Goal: Transaction & Acquisition: Purchase product/service

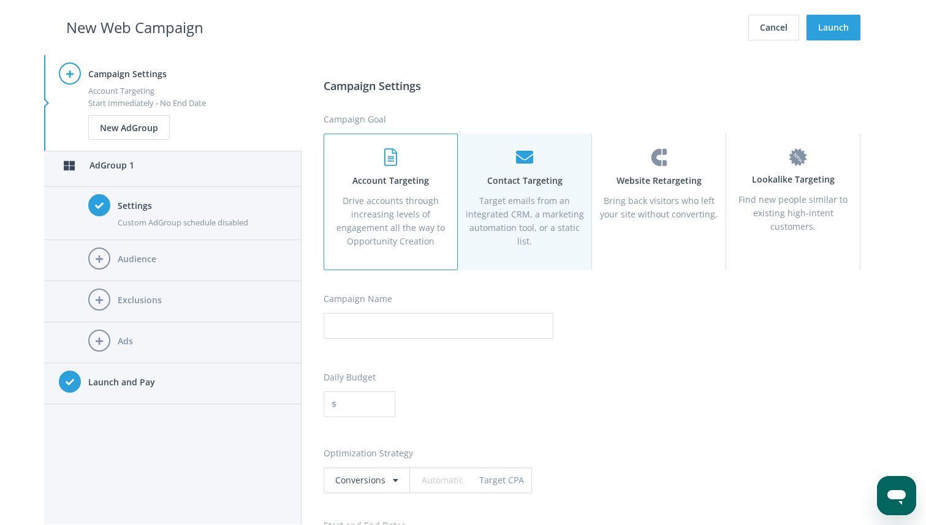
click at [513, 205] on p "Target emails from an integrated CRM, a marketing automation tool, or a static …" at bounding box center [525, 221] width 118 height 54
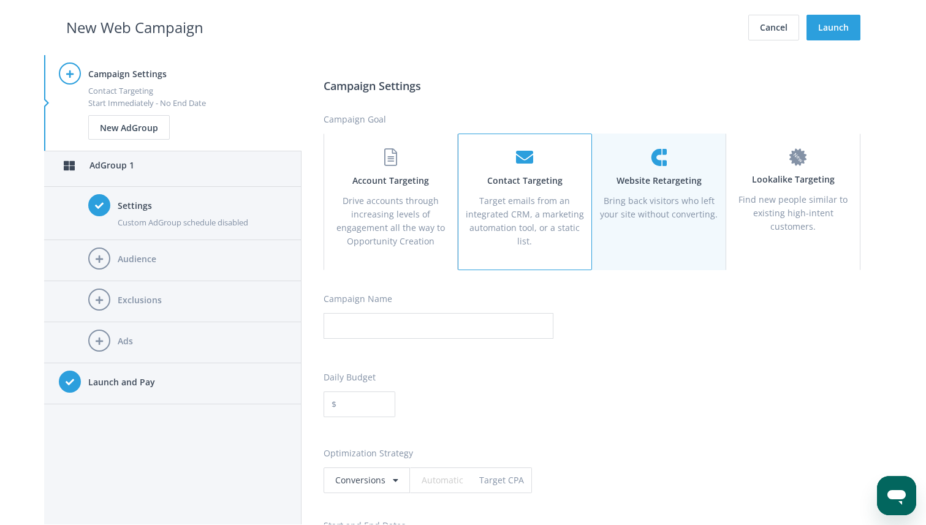
click at [627, 212] on p "Bring back visitors who left your site without converting." at bounding box center [659, 207] width 118 height 27
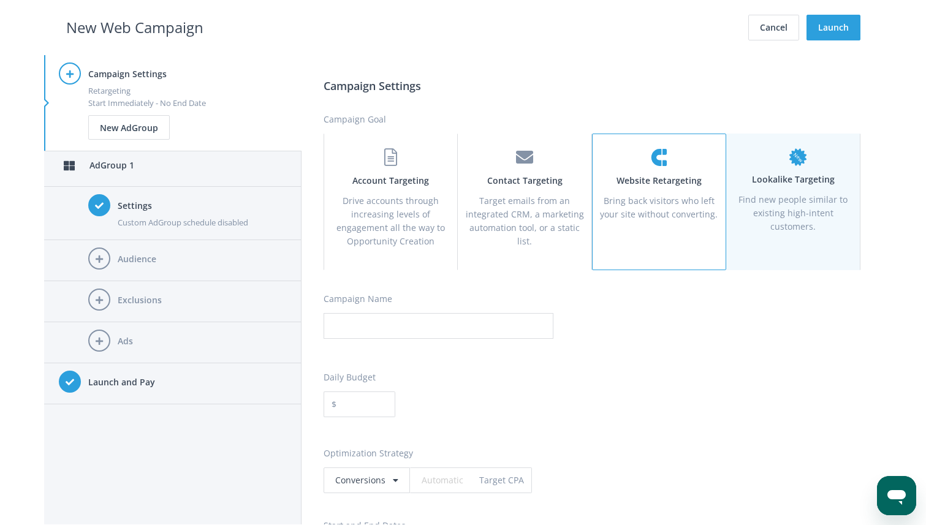
click at [779, 215] on p "Find new people similar to existing high-intent customers." at bounding box center [793, 213] width 118 height 40
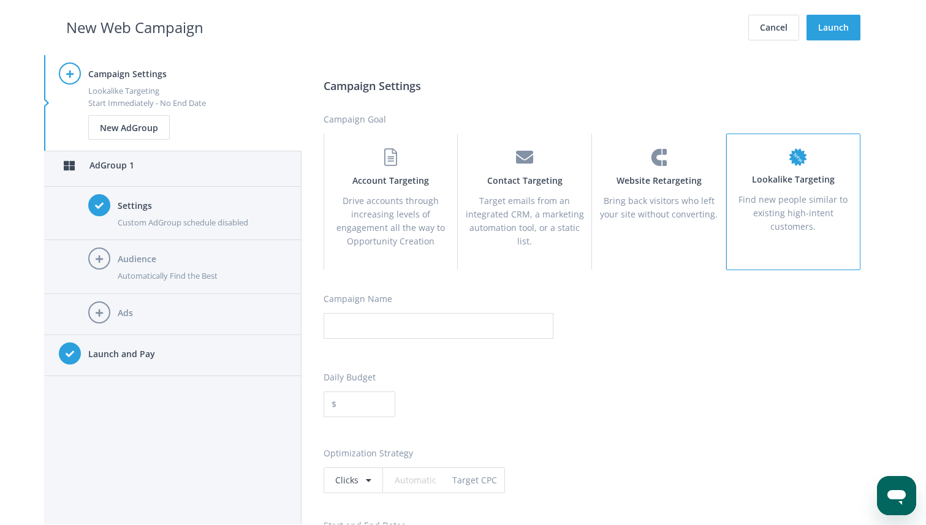
scroll to position [1043, 0]
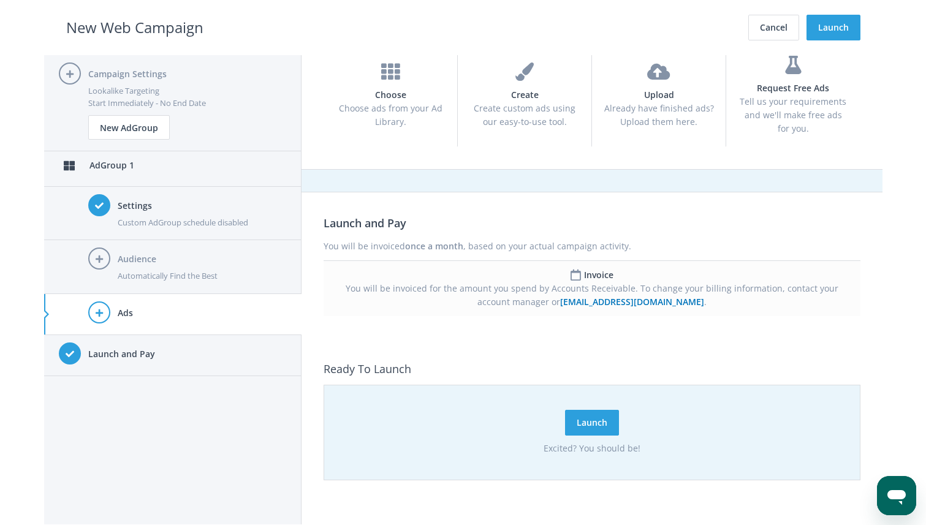
click at [140, 265] on h4 "Audience" at bounding box center [202, 259] width 169 height 13
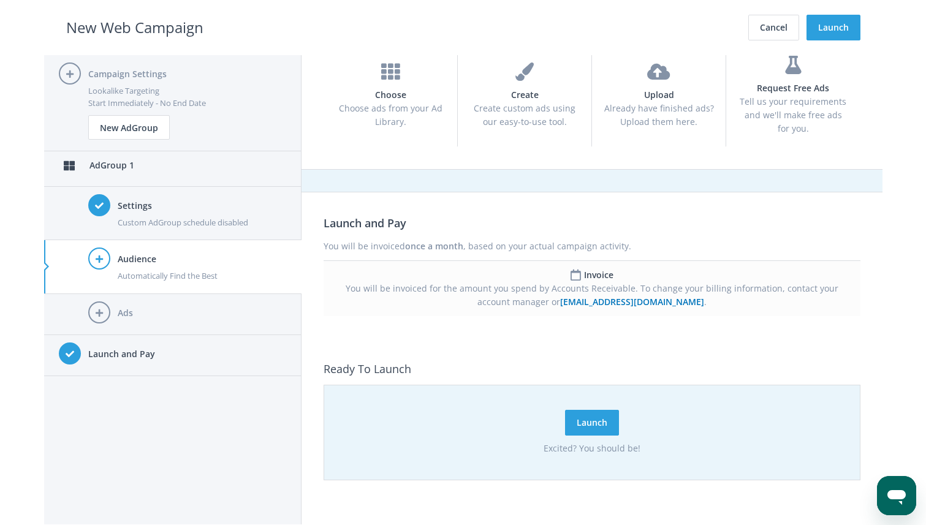
scroll to position [860, 0]
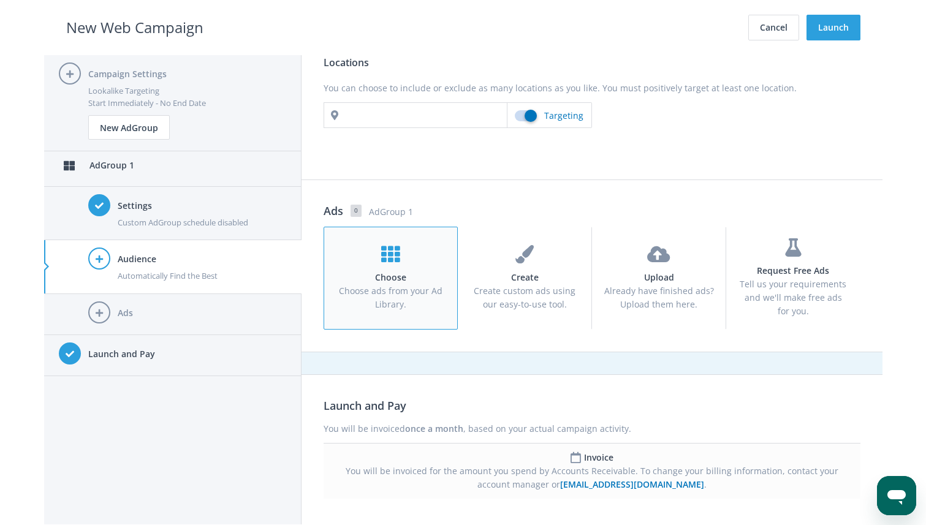
click at [397, 292] on span "Choose ads from your Ad Library." at bounding box center [391, 297] width 104 height 25
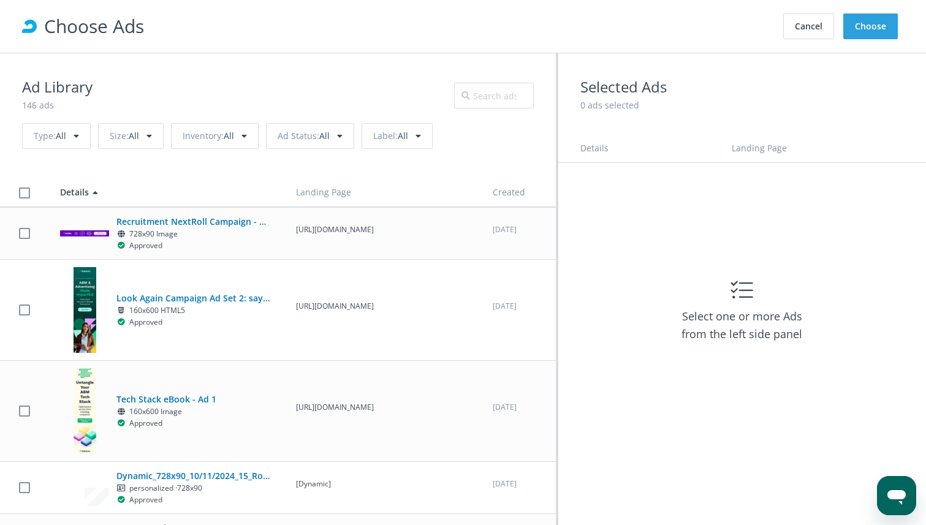
scroll to position [0, 0]
click at [807, 28] on button "Cancel" at bounding box center [809, 26] width 51 height 26
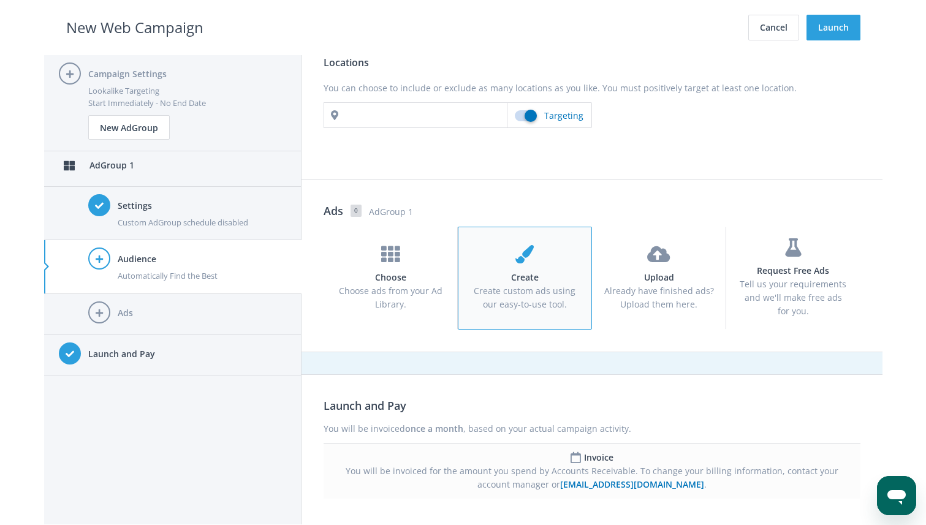
click at [521, 284] on h4 "Create" at bounding box center [525, 277] width 111 height 13
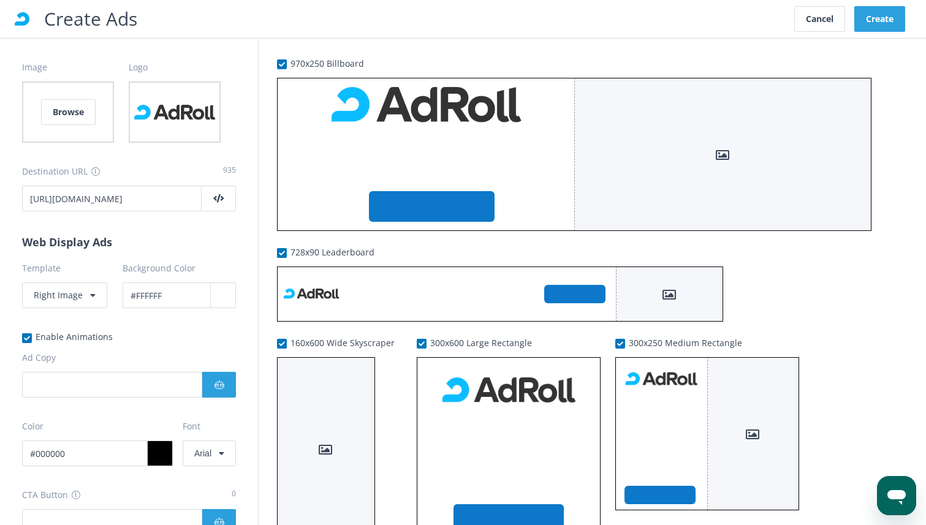
type input "#ffffff"
type input "Boost Your ABM ROI by 5X with RollWorks!"
type input "Learn More"
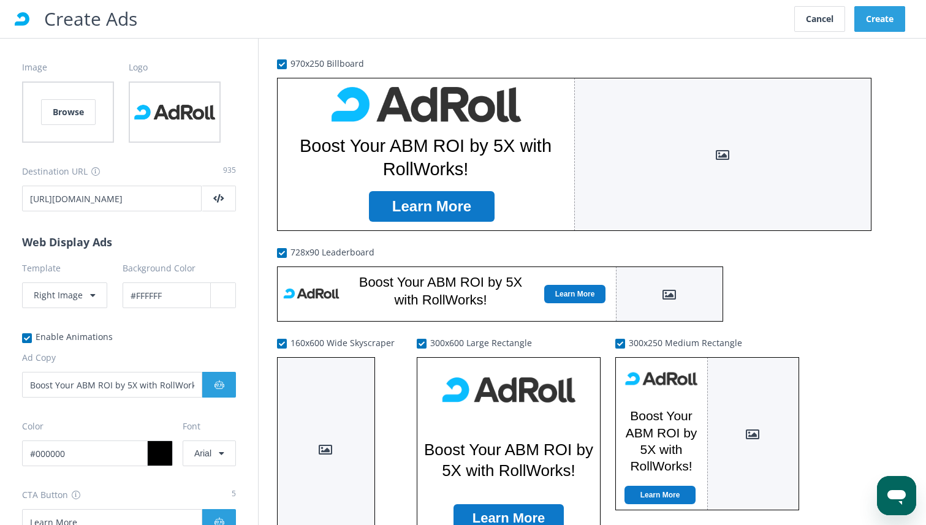
type input "#ffffff"
type input "RollWorks Marketing House Campaigns: 5X ABM ROI"
type input "Unlock B2B growth with our ABM platform. Proven to deliver over 5X ROI."
type input "#ffffff"
type input "#0d78c9"
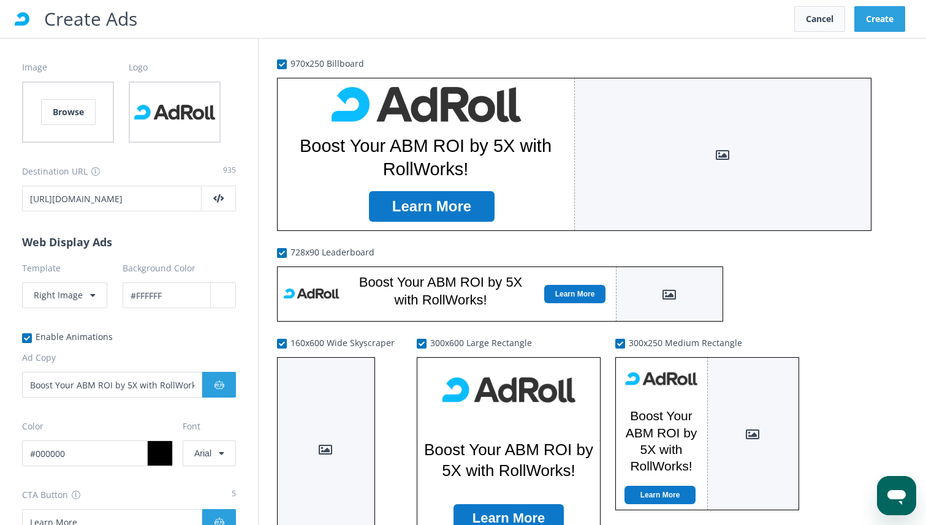
click at [810, 16] on button "Cancel" at bounding box center [820, 19] width 51 height 26
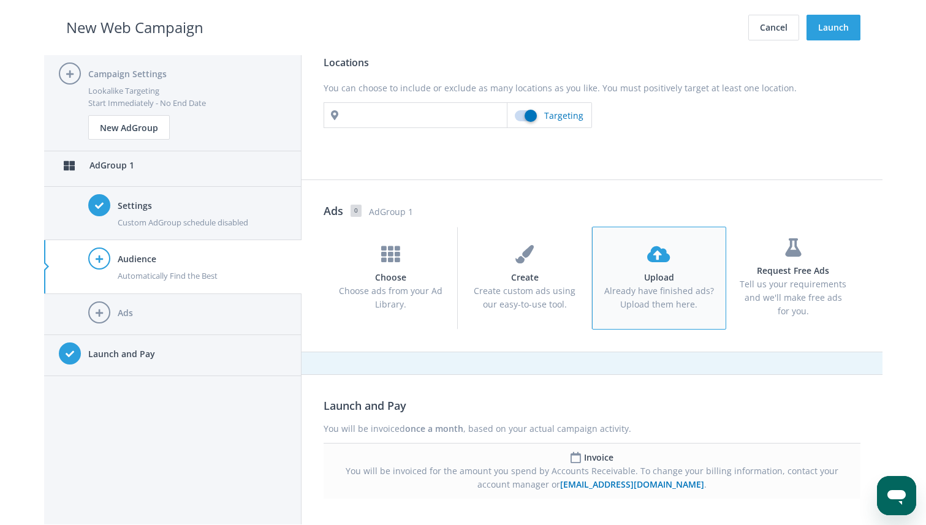
click at [645, 283] on h4 "Upload" at bounding box center [659, 277] width 111 height 13
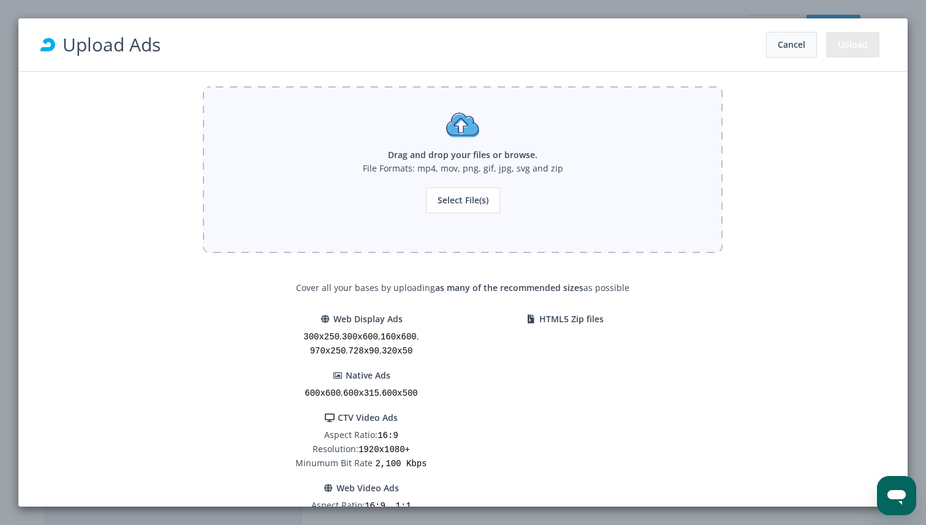
click at [772, 53] on button "Cancel" at bounding box center [791, 45] width 51 height 26
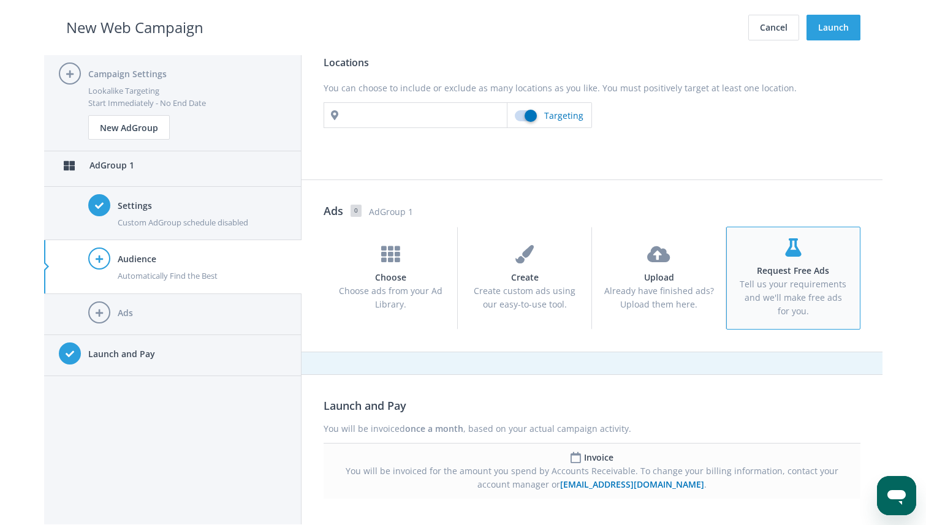
click at [788, 285] on span "Tell us your requirements and we'll make free ads for you." at bounding box center [793, 297] width 107 height 39
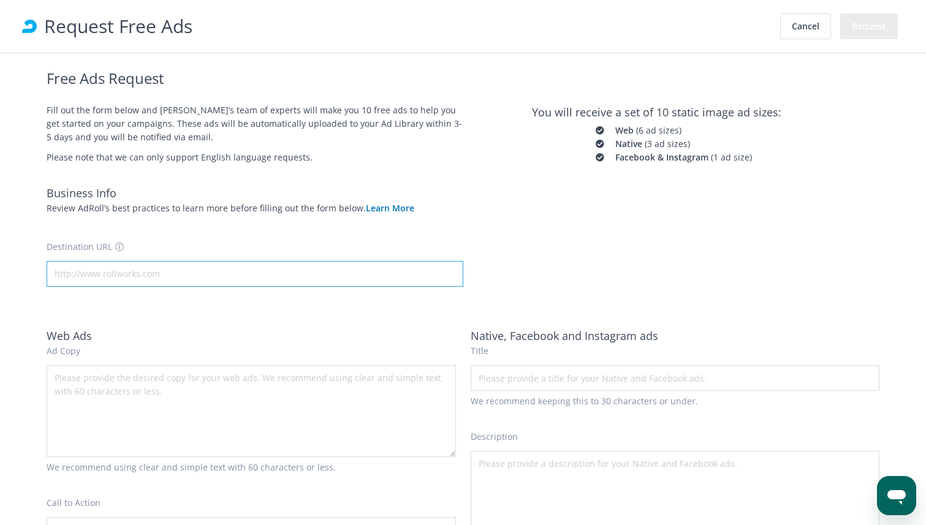
click at [167, 278] on input "Destination URL" at bounding box center [255, 274] width 417 height 26
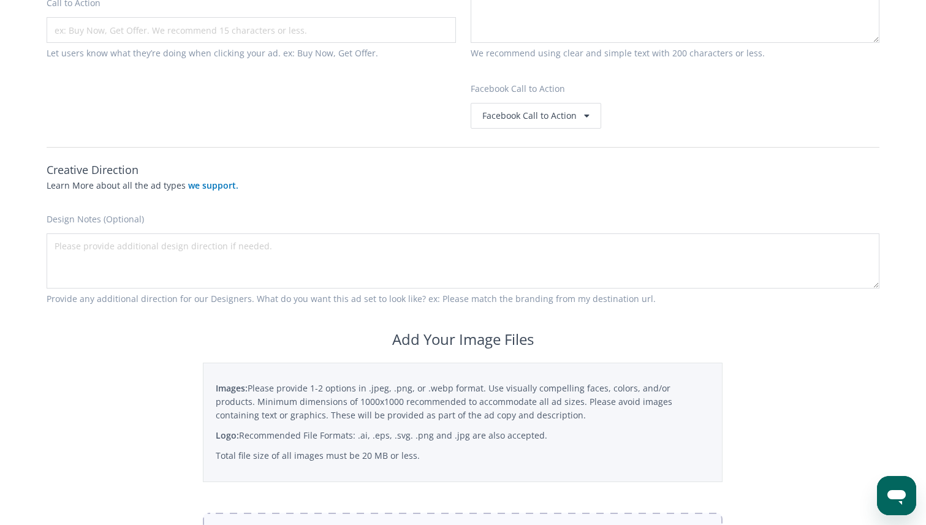
scroll to position [528, 0]
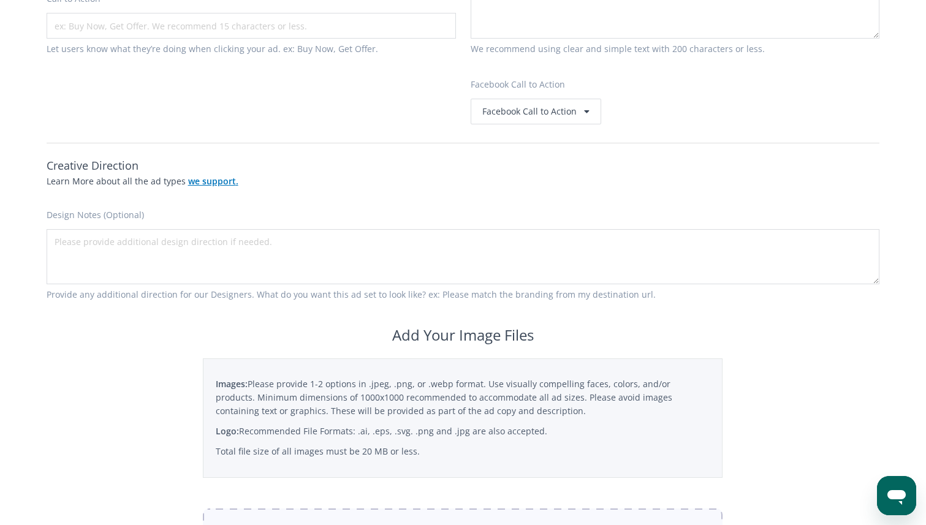
click at [204, 183] on link "we support ." at bounding box center [213, 181] width 50 height 12
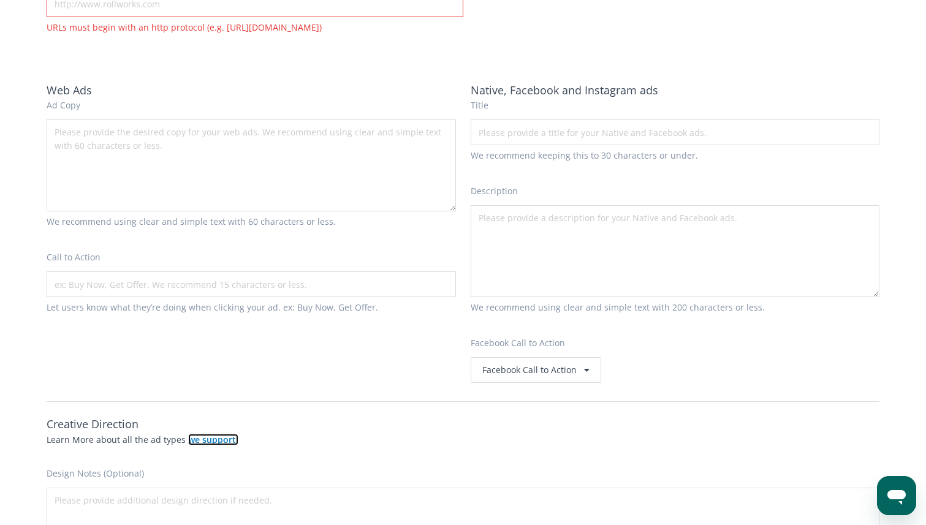
scroll to position [0, 0]
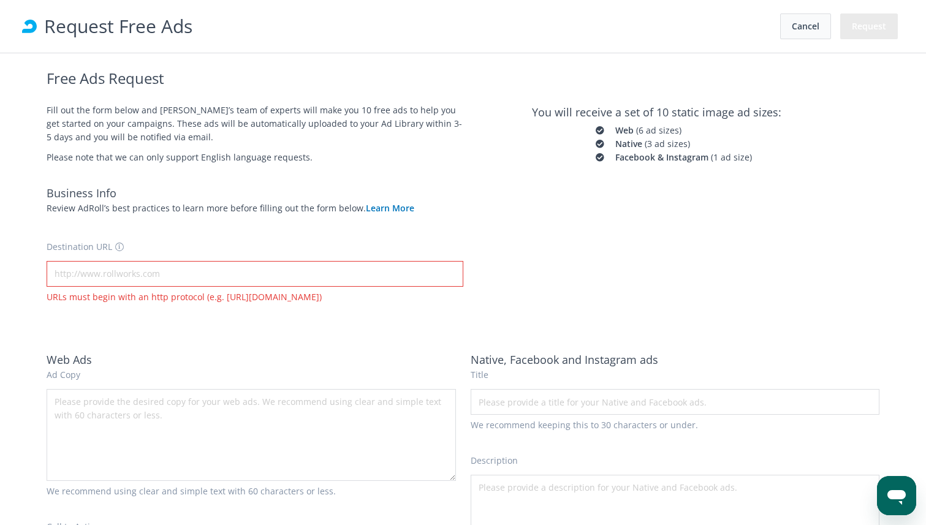
click at [805, 28] on button "Cancel" at bounding box center [805, 26] width 51 height 26
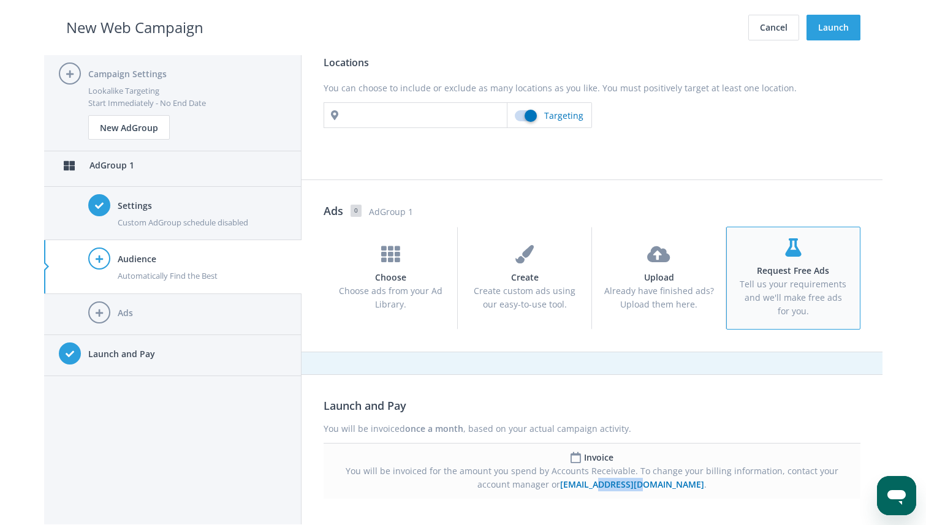
scroll to position [1043, 0]
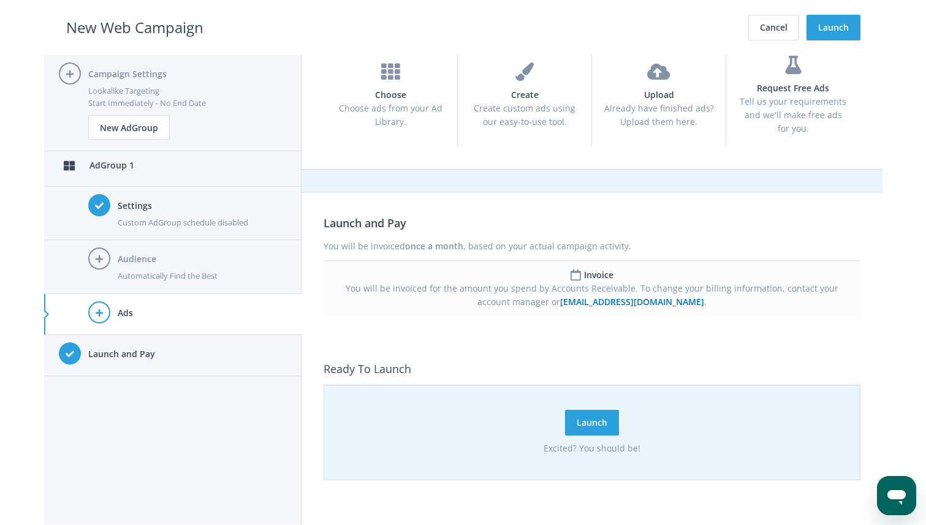
click at [102, 315] on icon at bounding box center [99, 313] width 22 height 22
click at [130, 357] on h4 "Launch and Pay" at bounding box center [187, 354] width 199 height 13
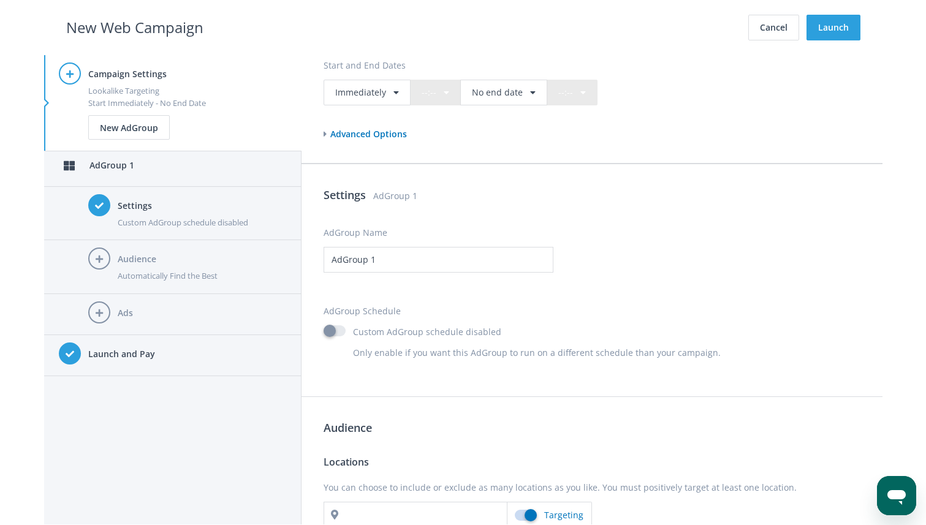
scroll to position [384, 0]
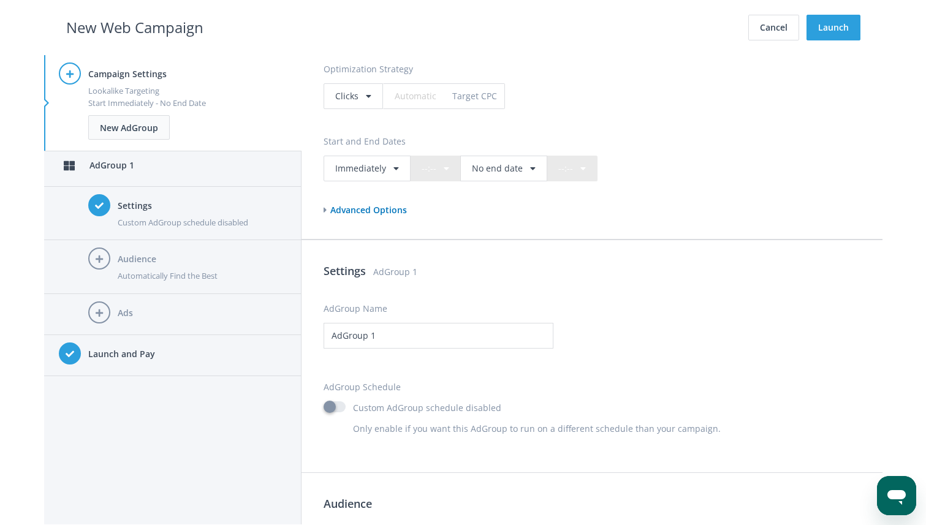
click at [147, 131] on button "New AdGroup" at bounding box center [129, 127] width 82 height 25
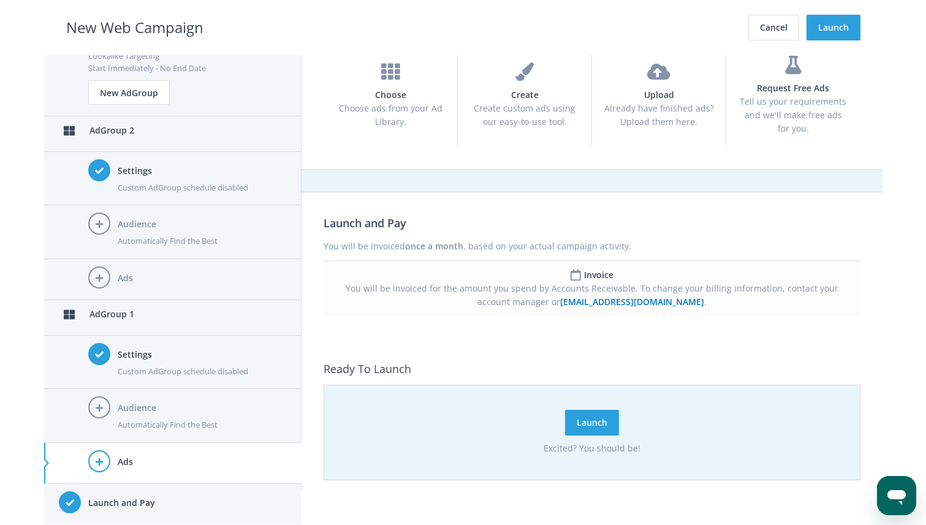
scroll to position [0, 0]
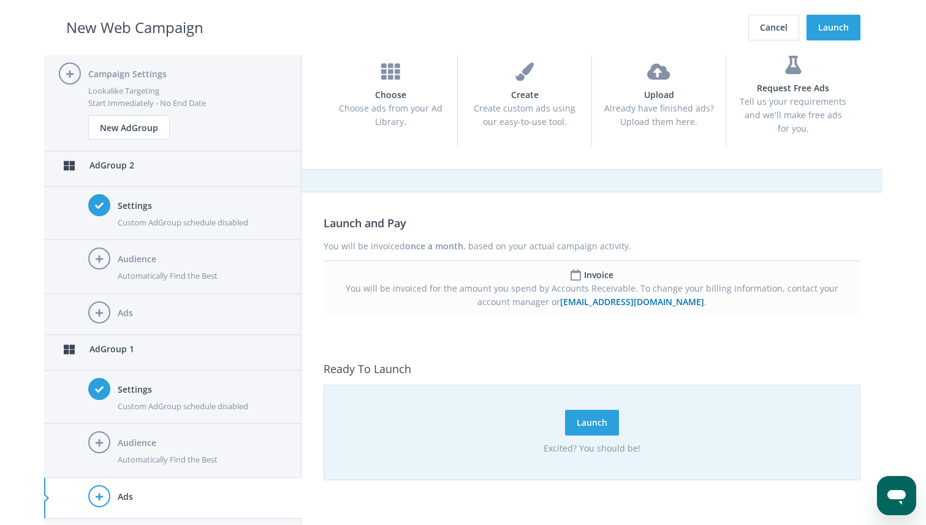
click at [146, 276] on div "Automatically Find the Best" at bounding box center [202, 276] width 169 height 12
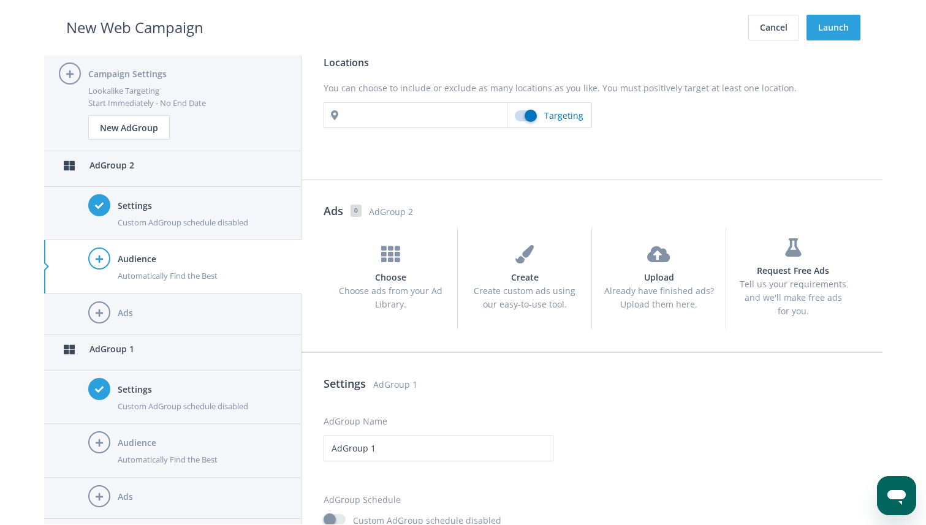
scroll to position [860, 0]
click at [142, 321] on div "Ads" at bounding box center [202, 315] width 169 height 26
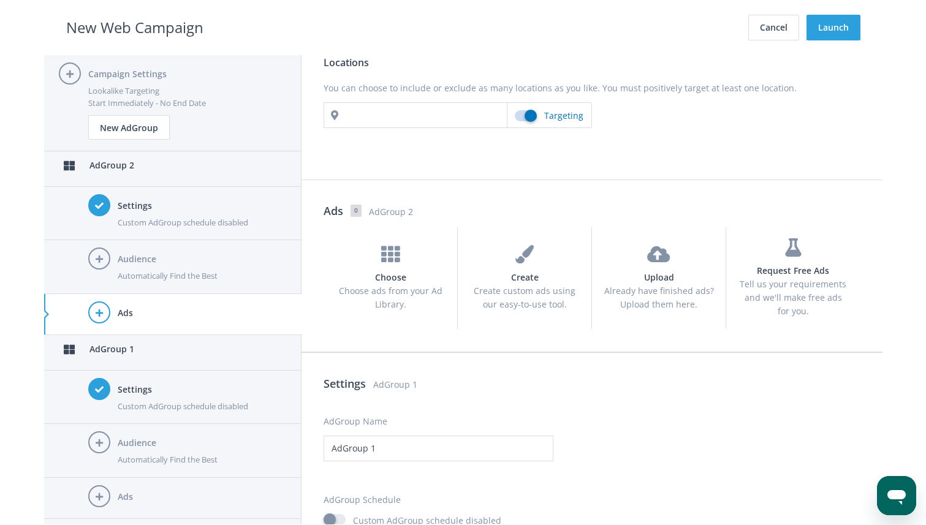
scroll to position [1043, 0]
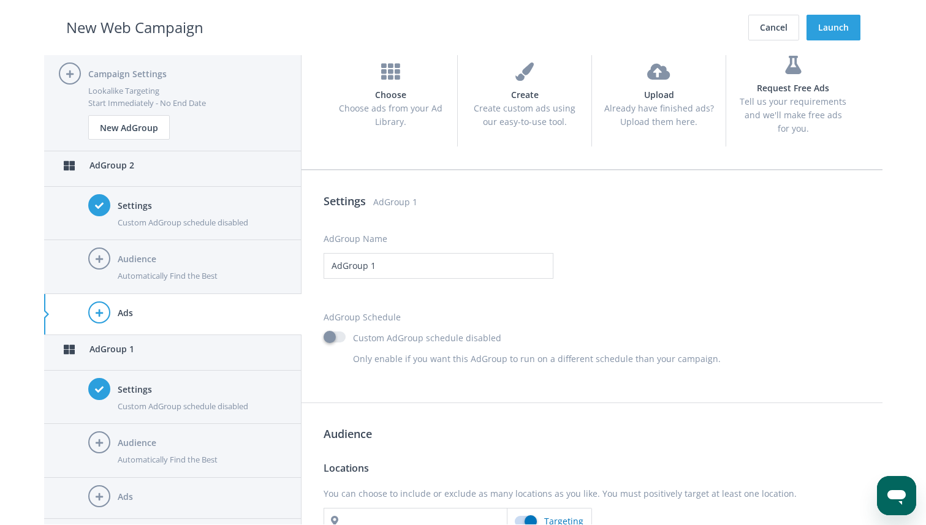
click at [147, 449] on h4 "Audience" at bounding box center [202, 443] width 169 height 13
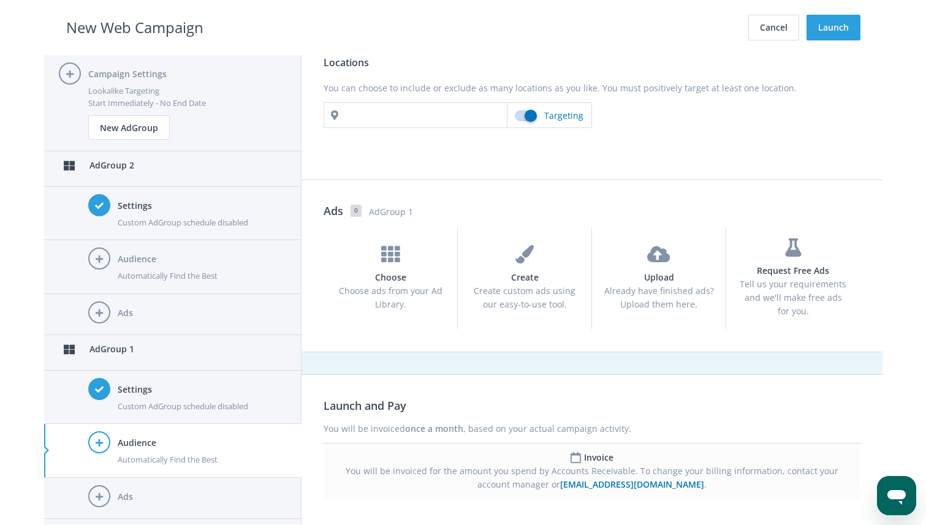
scroll to position [35, 0]
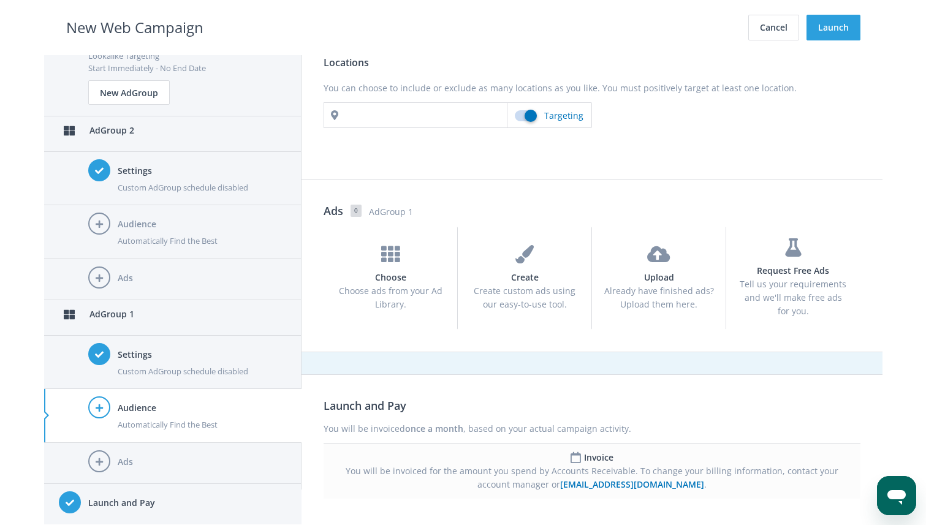
click at [142, 506] on h4 "Launch and Pay" at bounding box center [187, 503] width 199 height 13
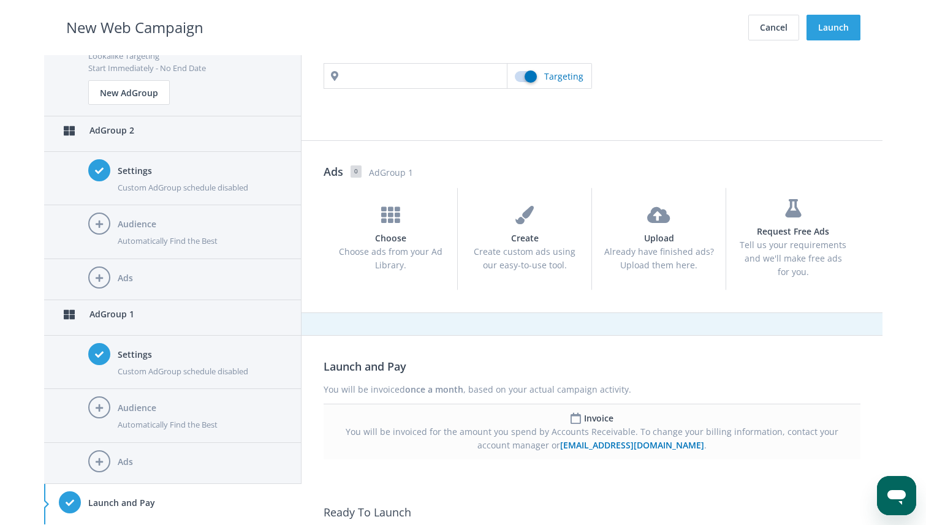
scroll to position [1631, 0]
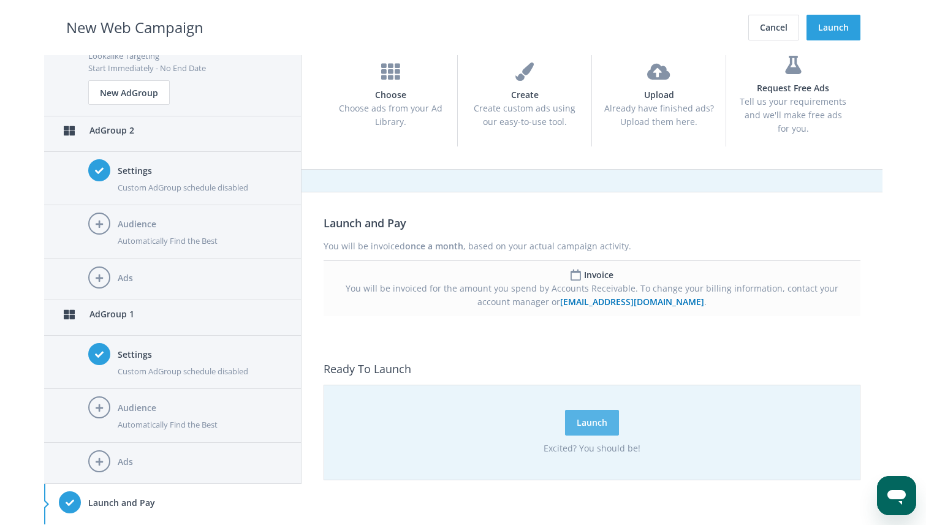
click at [588, 430] on button "Launch" at bounding box center [592, 423] width 54 height 26
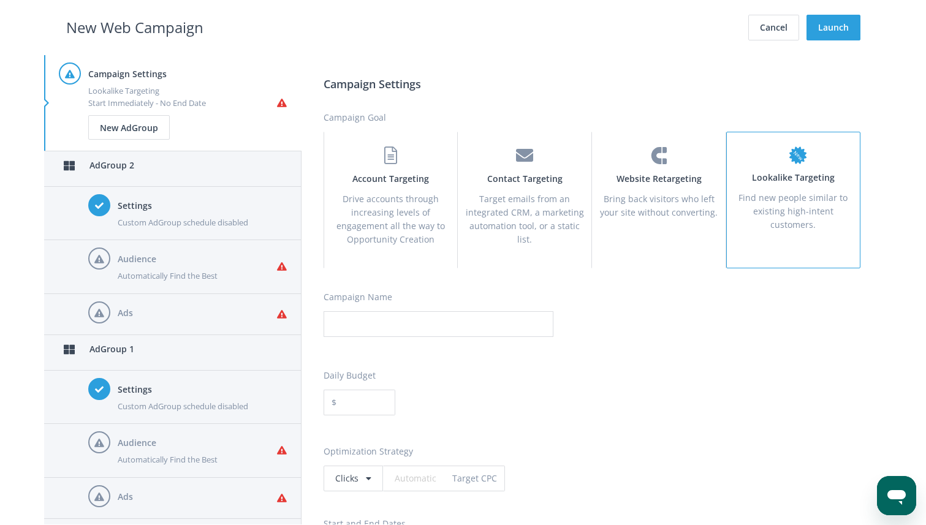
scroll to position [0, 0]
click at [123, 130] on button "New AdGroup" at bounding box center [129, 127] width 82 height 25
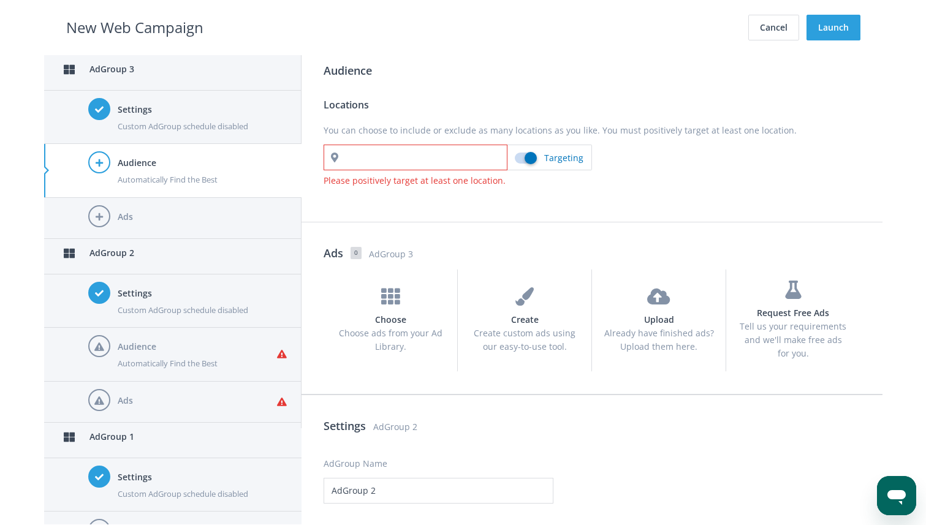
scroll to position [817, 0]
click at [426, 163] on input "text" at bounding box center [416, 158] width 184 height 26
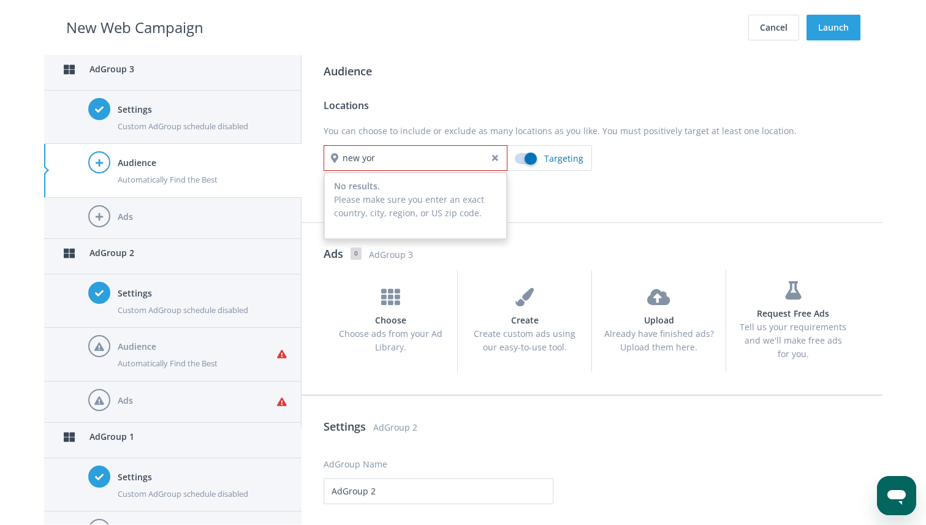
type input "[US_STATE]"
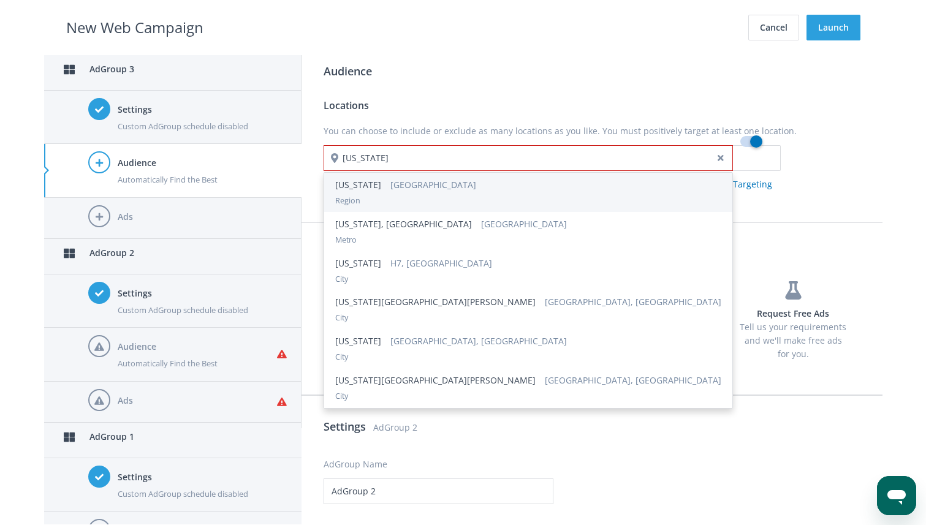
click at [387, 189] on span "[GEOGRAPHIC_DATA]" at bounding box center [428, 185] width 95 height 12
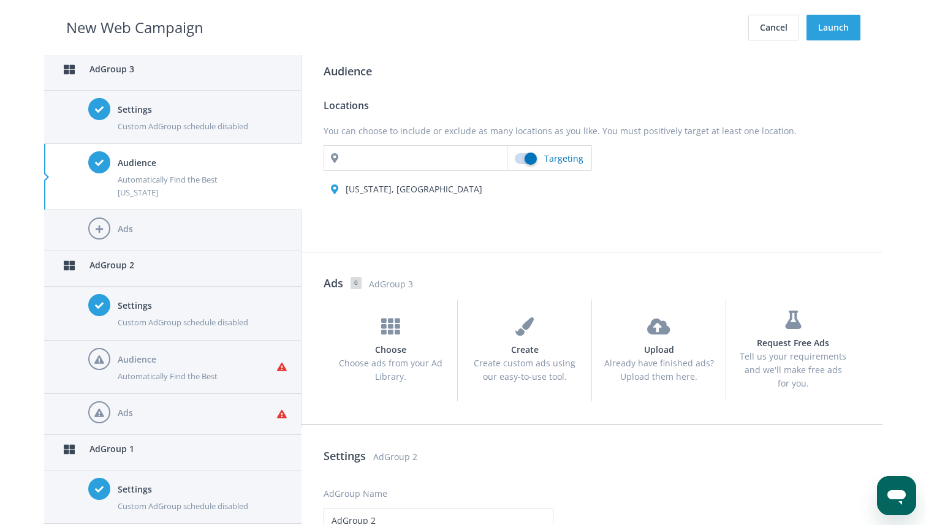
click at [138, 368] on div "Audience Automatically Find the Best" at bounding box center [197, 367] width 159 height 38
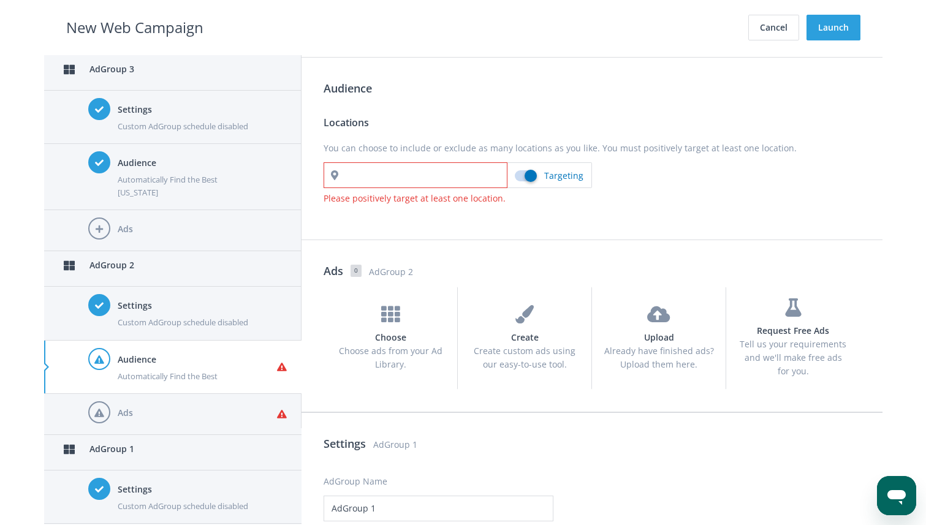
scroll to position [1435, 0]
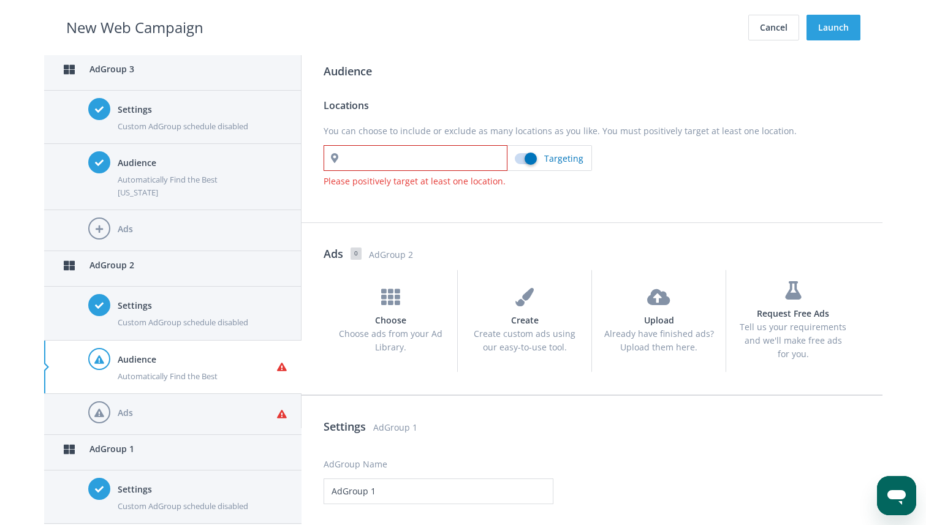
click at [408, 158] on input "text" at bounding box center [416, 158] width 184 height 26
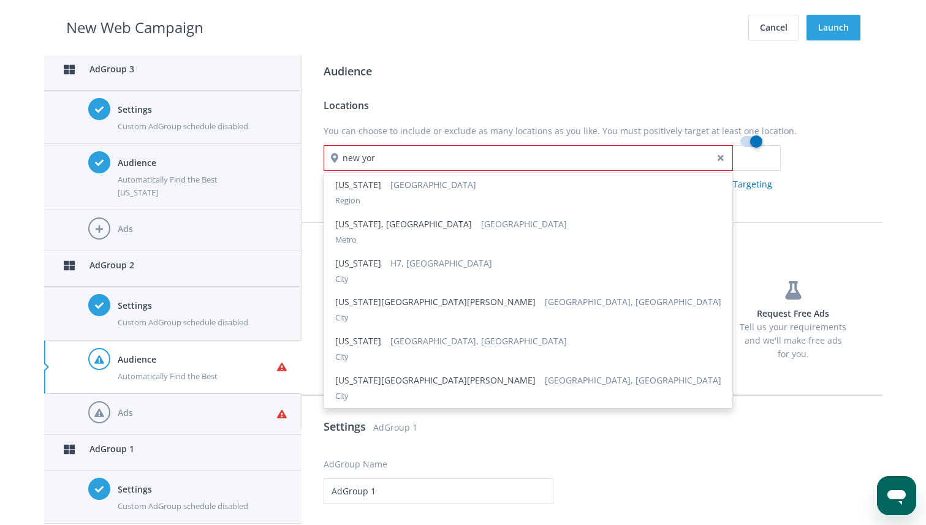
type input "[US_STATE]"
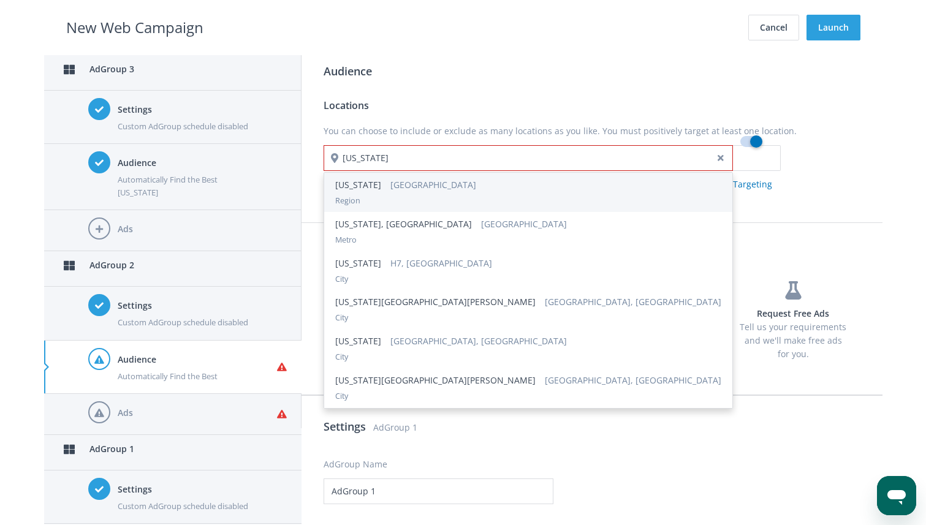
click at [408, 190] on span "[GEOGRAPHIC_DATA]" at bounding box center [428, 185] width 95 height 12
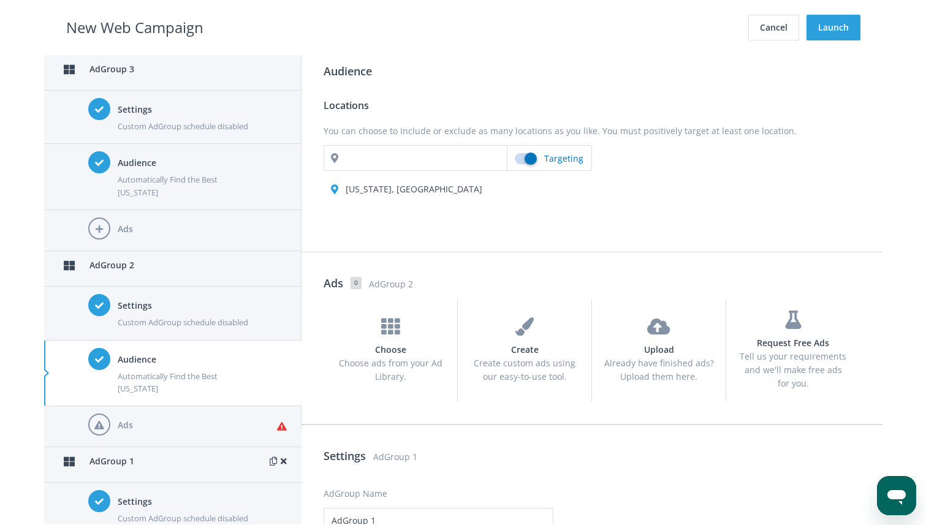
click at [107, 462] on p "AdGroup 1" at bounding box center [180, 461] width 180 height 13
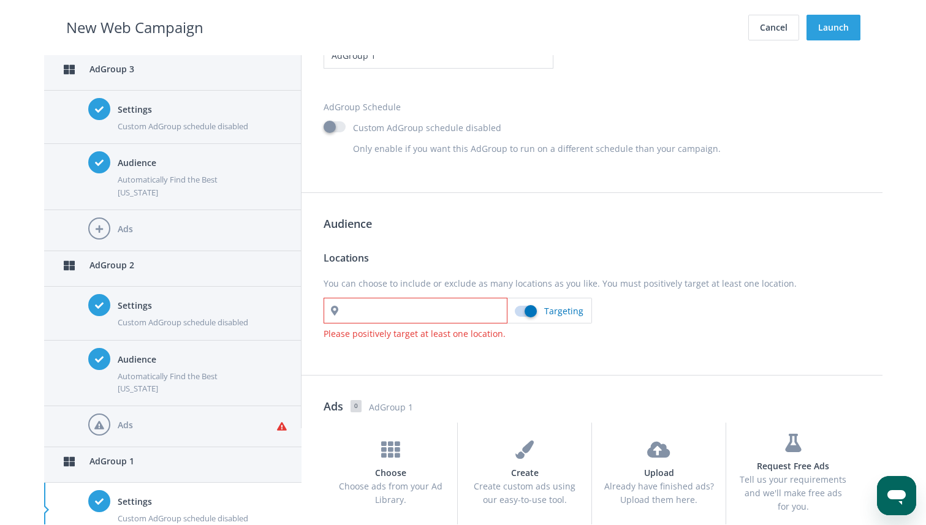
scroll to position [1900, 0]
click at [379, 312] on input "text" at bounding box center [416, 312] width 184 height 26
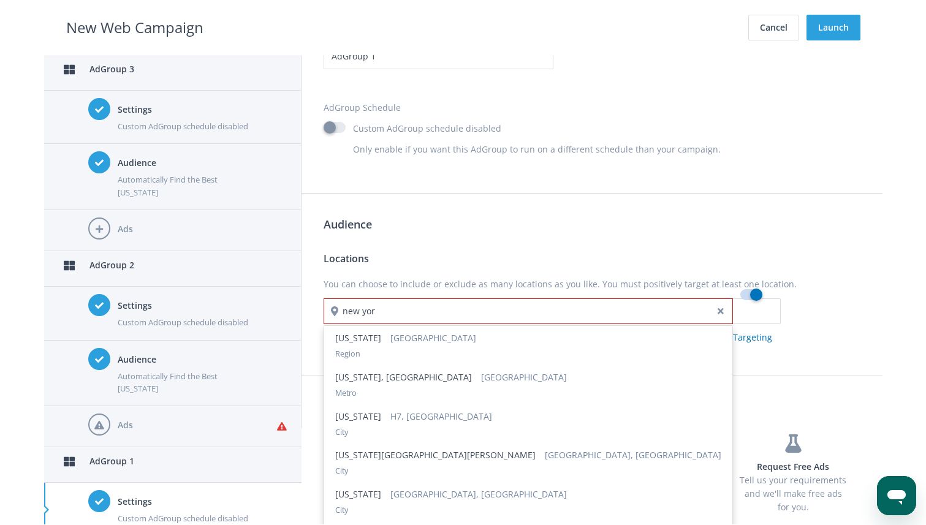
type input "[US_STATE]"
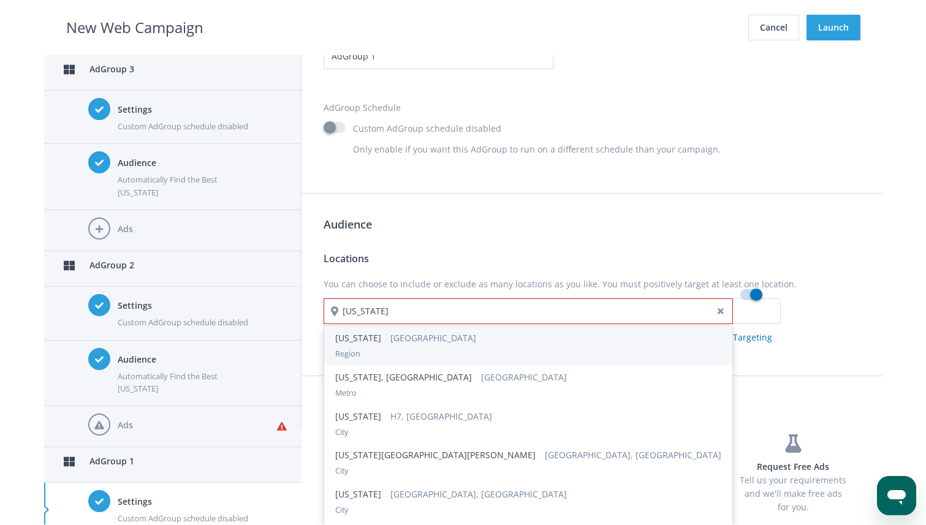
click at [372, 352] on div "Region" at bounding box center [528, 354] width 386 height 12
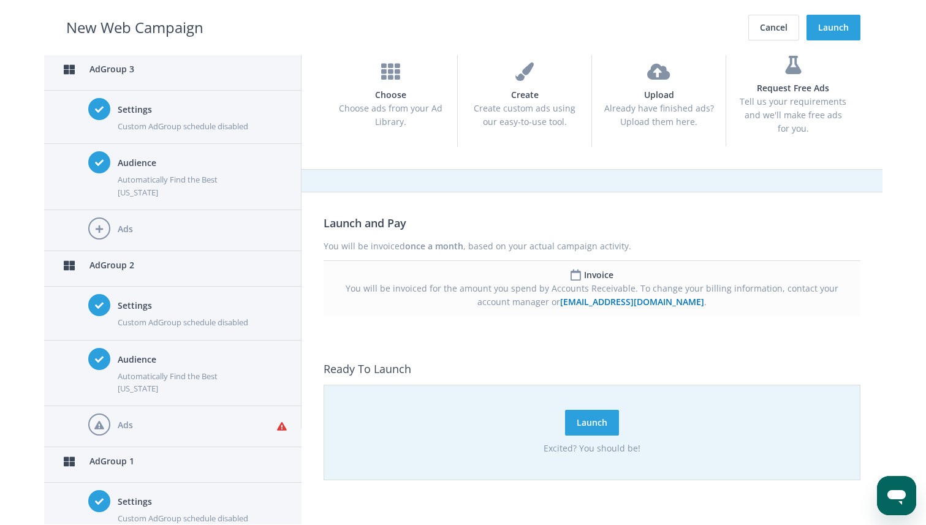
scroll to position [2306, 0]
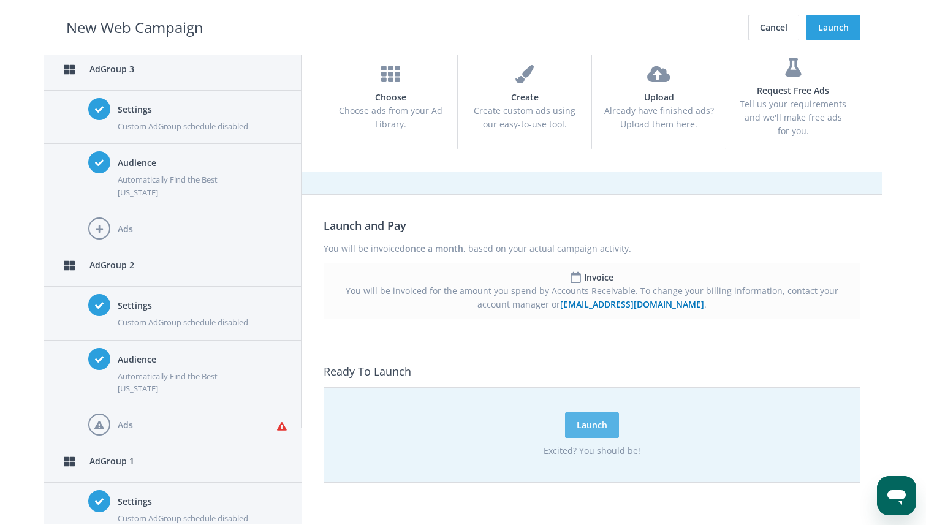
click at [584, 426] on button "Launch" at bounding box center [592, 426] width 54 height 26
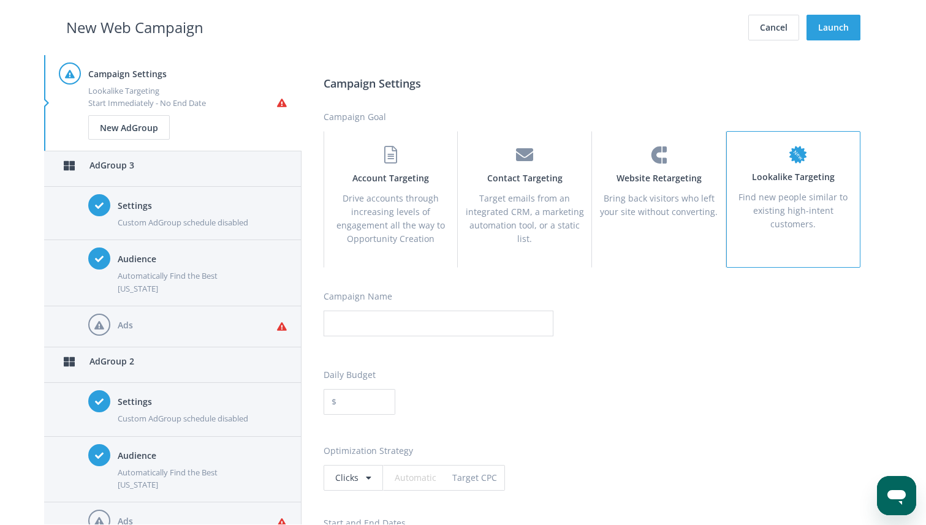
scroll to position [0, 0]
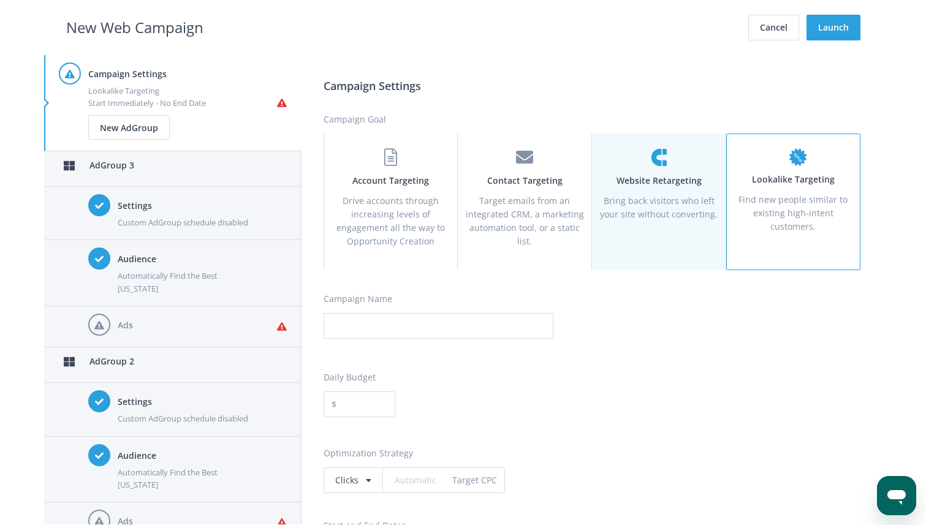
click at [611, 202] on p "Bring back visitors who left your site without converting." at bounding box center [659, 207] width 118 height 27
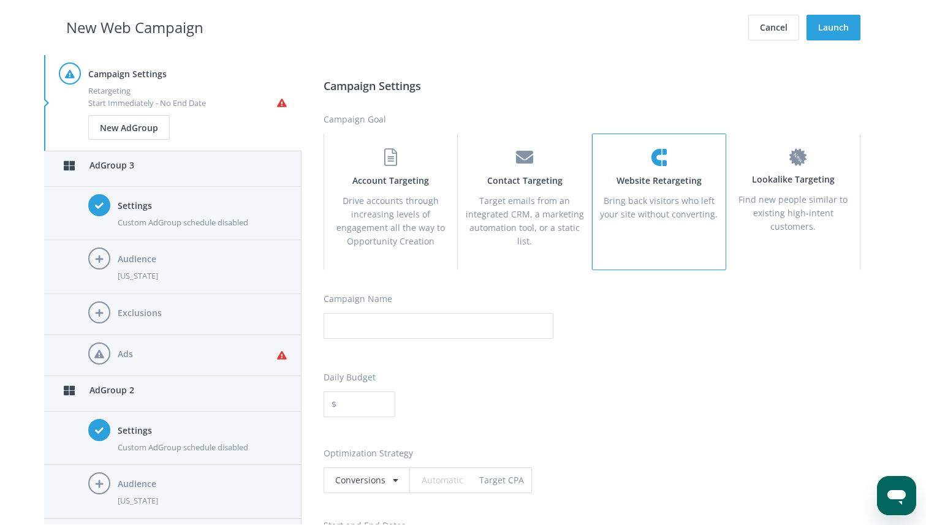
scroll to position [10, 0]
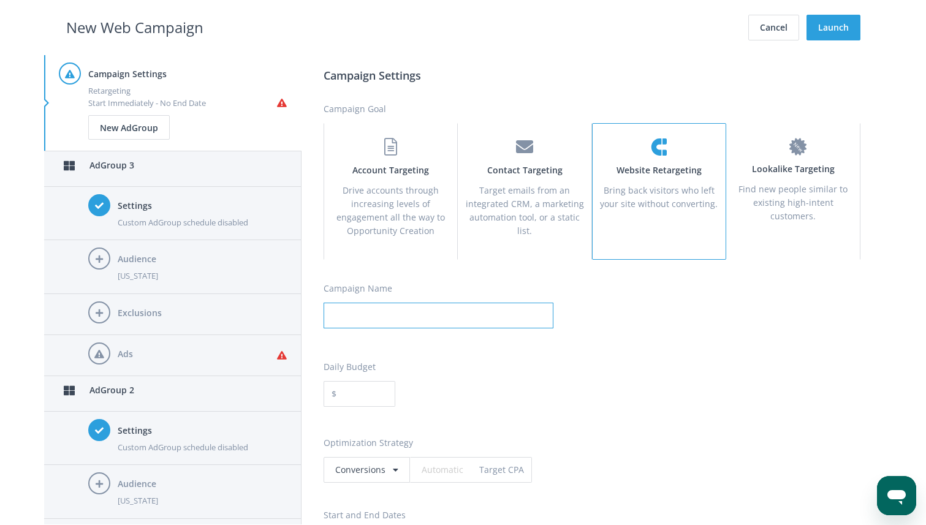
click at [436, 310] on input "Campaign Name" at bounding box center [439, 316] width 230 height 26
type input "Testing"
click at [531, 430] on div "Campaign Settings Campaign Goal Account Targeting Drive accounts through increa…" at bounding box center [592, 373] width 537 height 613
click at [365, 392] on input "Daily Budget" at bounding box center [366, 394] width 59 height 26
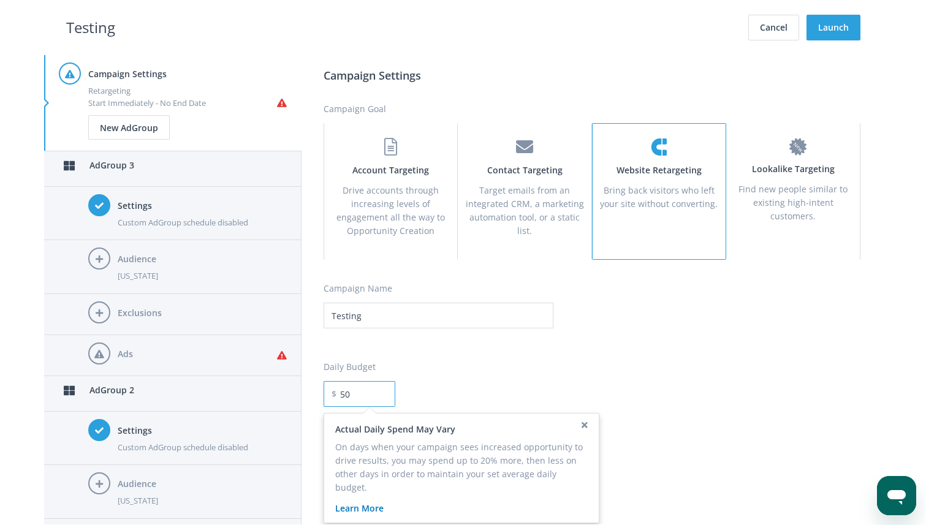
type input "500"
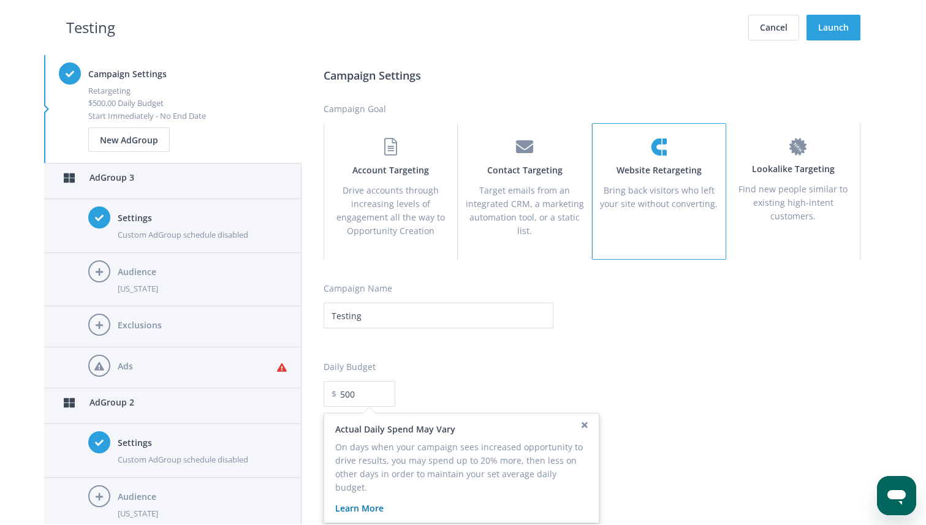
click at [498, 383] on div "Daily Budget $ 500 Actual Daily Spend May Vary On days when your campaign sees …" at bounding box center [592, 383] width 537 height 47
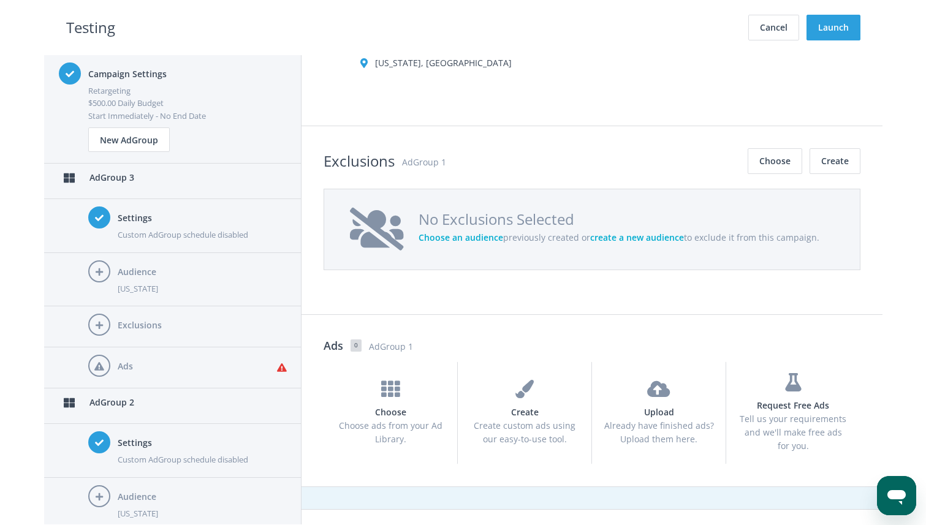
scroll to position [3287, 0]
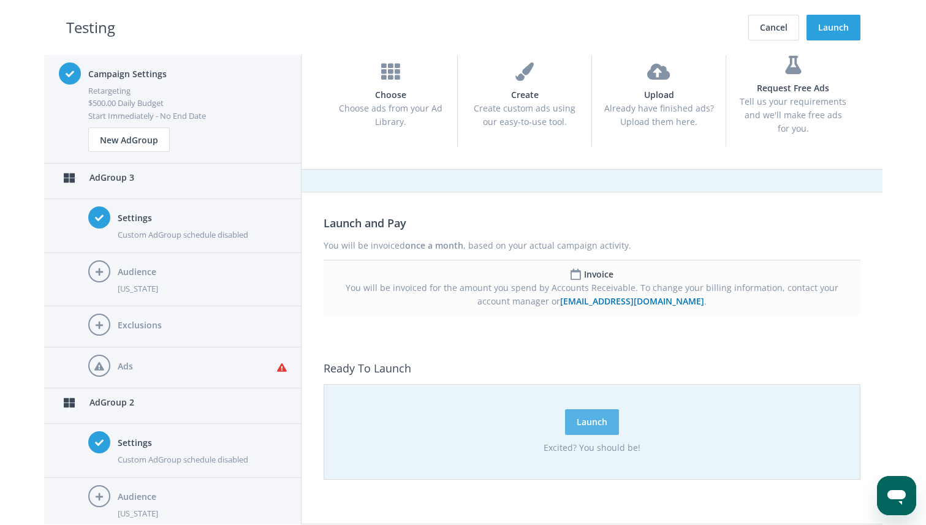
click at [598, 419] on button "Launch" at bounding box center [592, 423] width 54 height 26
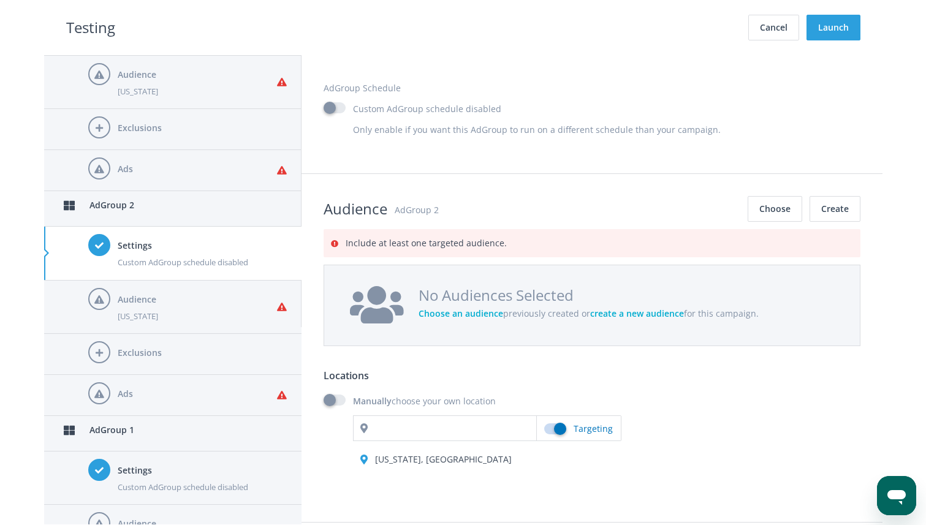
scroll to position [1725, 0]
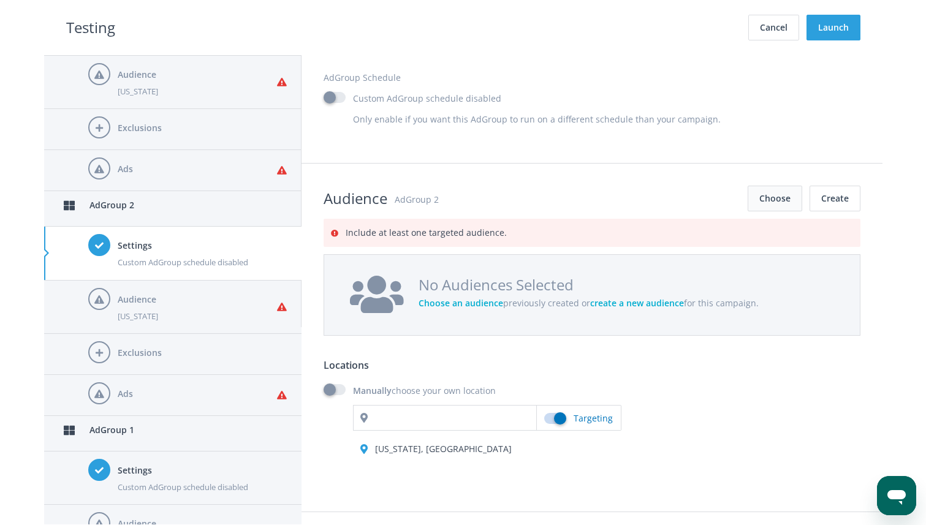
click at [777, 197] on button "Choose" at bounding box center [775, 199] width 55 height 26
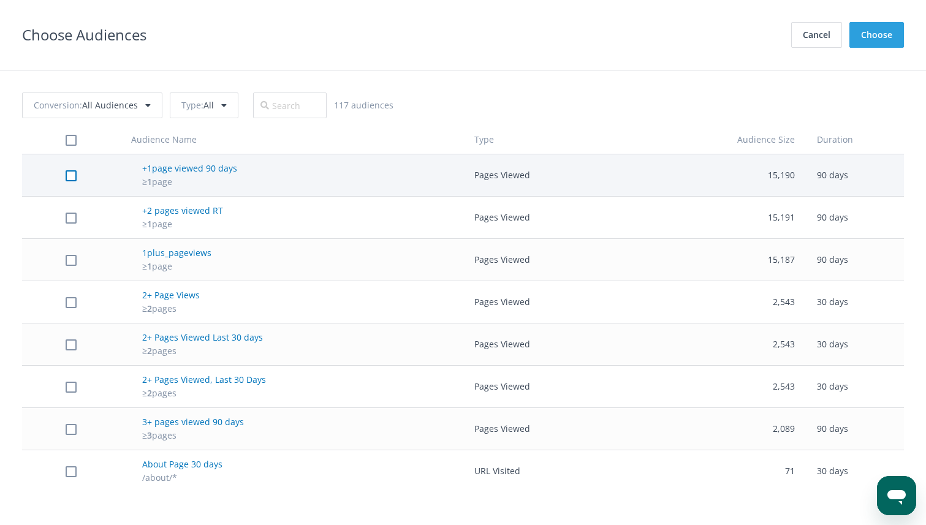
click at [69, 178] on label at bounding box center [71, 175] width 11 height 13
checkbox input "true"
click at [884, 38] on button "Choose" at bounding box center [877, 35] width 55 height 26
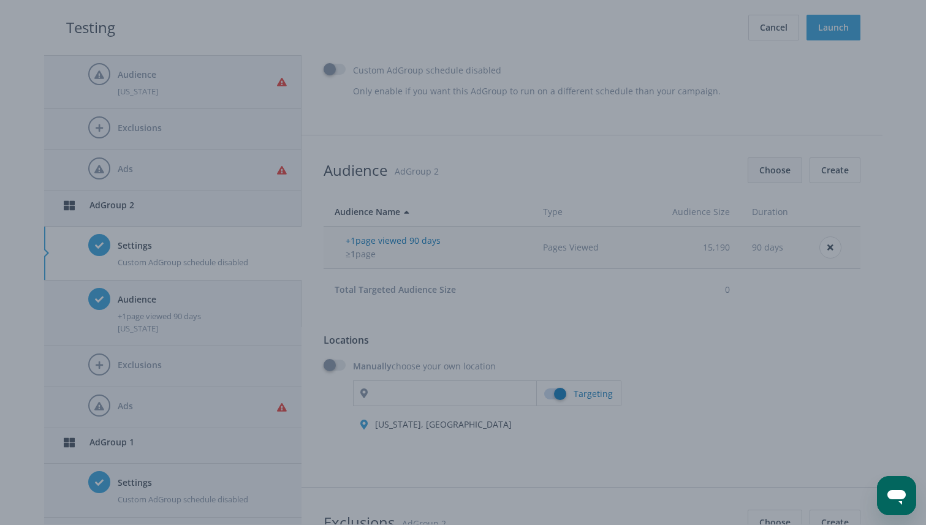
scroll to position [1697, 0]
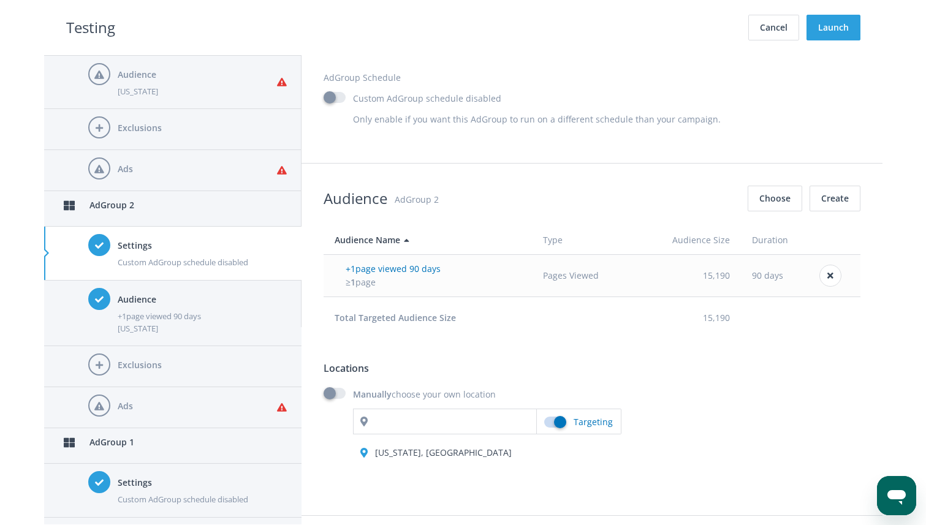
click at [184, 90] on div "[US_STATE]" at bounding box center [197, 91] width 159 height 12
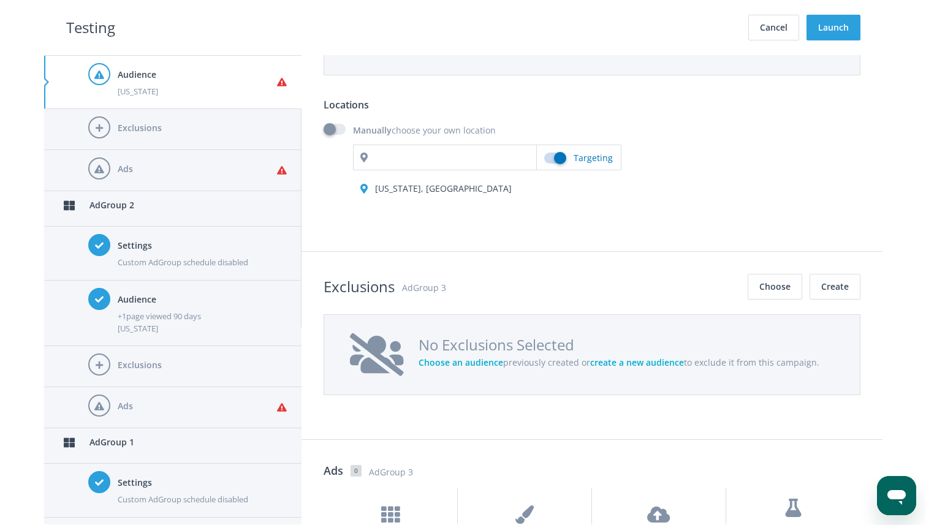
scroll to position [1015, 0]
click at [418, 128] on label "Manually choose your own location" at bounding box center [410, 130] width 172 height 13
click at [332, 128] on input "Manually choose your own location" at bounding box center [328, 130] width 8 height 8
checkbox input "true"
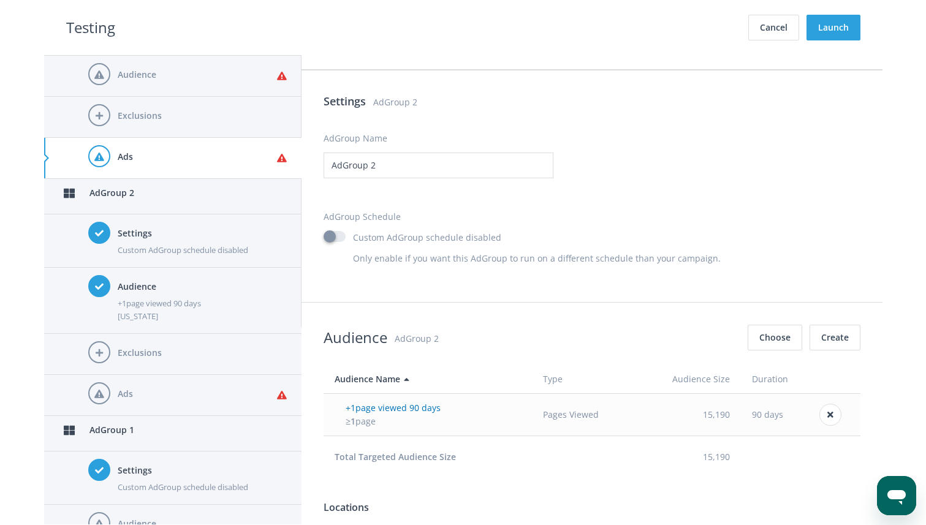
scroll to position [1470, 0]
click at [341, 238] on label "Custom AdGroup schedule disabled" at bounding box center [413, 240] width 178 height 13
click at [332, 238] on input "Custom AdGroup schedule disabled" at bounding box center [328, 241] width 8 height 8
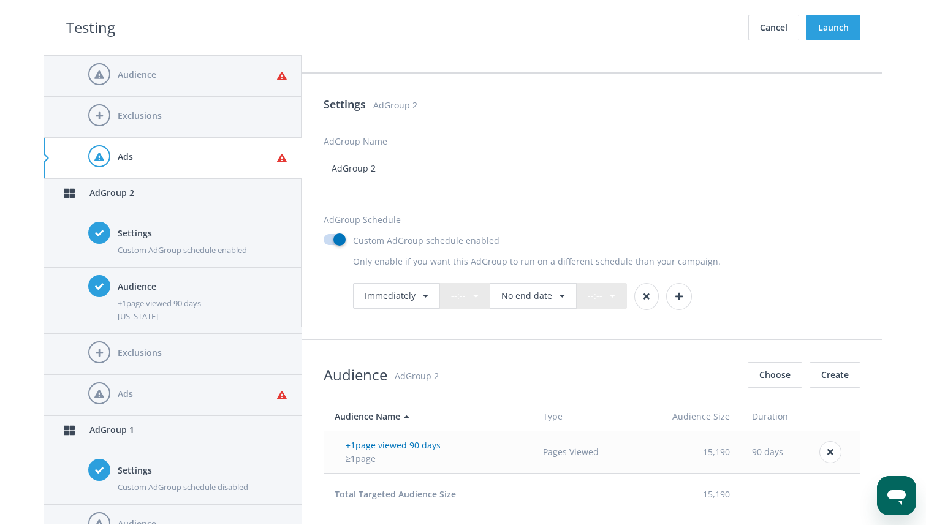
click at [326, 238] on label "Custom AdGroup schedule enabled" at bounding box center [412, 240] width 176 height 13
click at [326, 238] on input "Custom AdGroup schedule enabled" at bounding box center [328, 241] width 8 height 8
checkbox input "false"
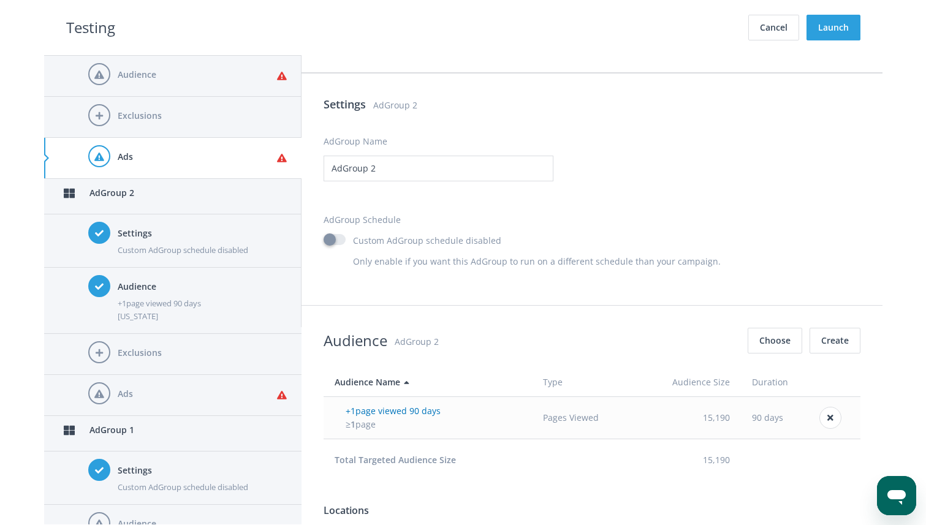
click at [188, 77] on h4 "Audience" at bounding box center [197, 74] width 159 height 13
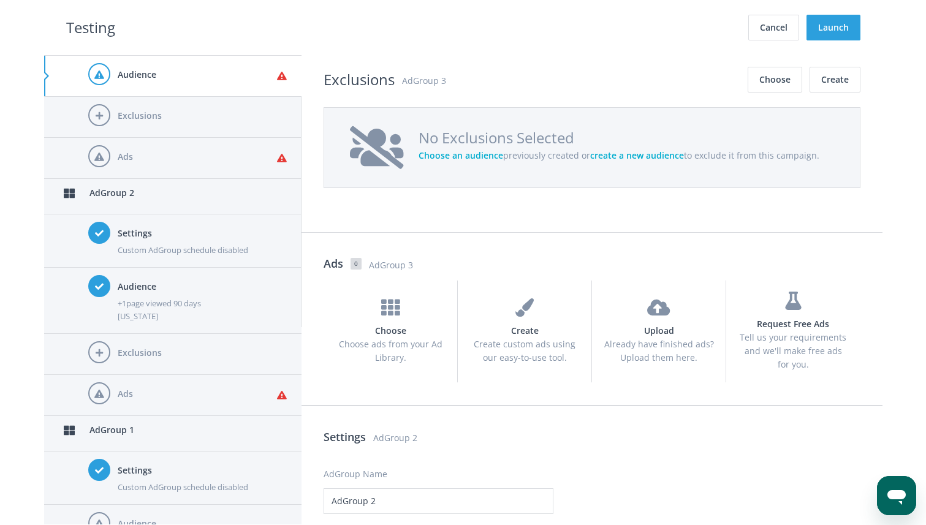
scroll to position [1046, 0]
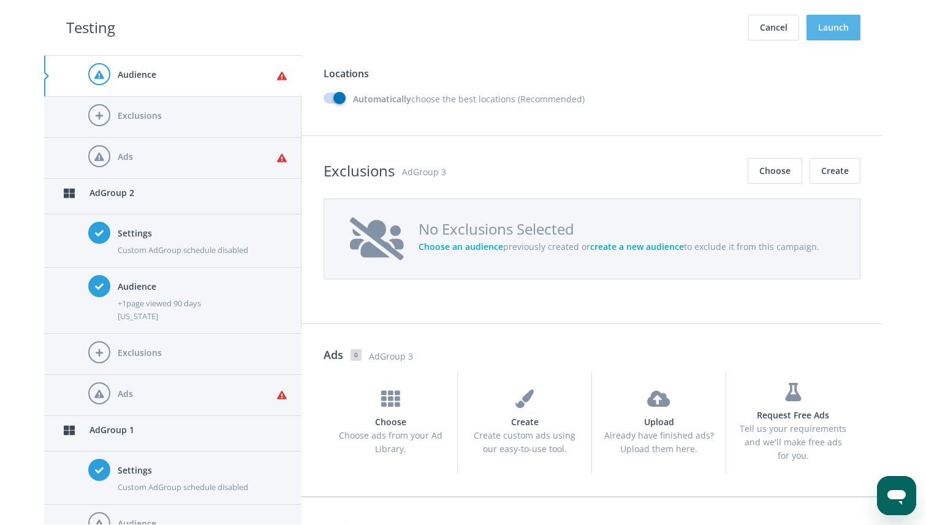
click at [832, 36] on button "Launch" at bounding box center [834, 28] width 54 height 26
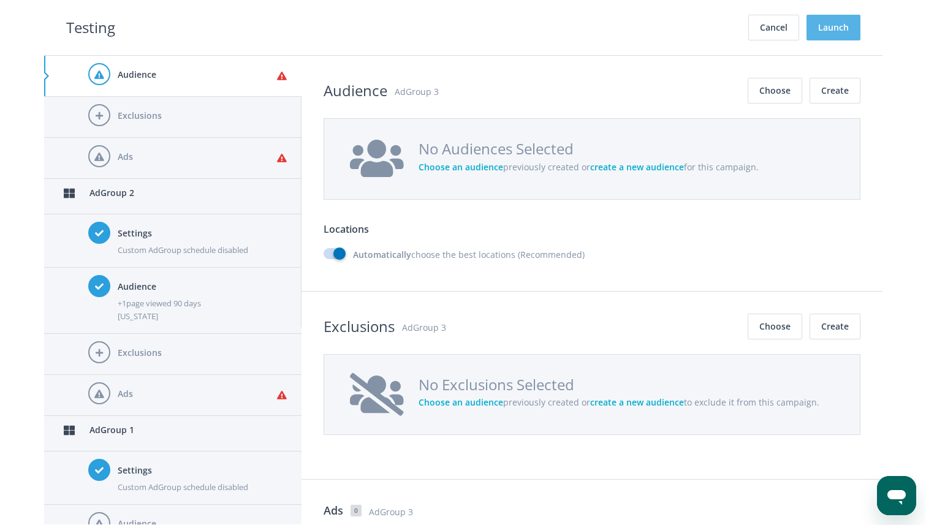
scroll to position [890, 0]
click at [192, 63] on div "Audience" at bounding box center [197, 76] width 159 height 26
click at [543, 181] on div "No Audiences Selected Choose an audience previously created or create a new aud…" at bounding box center [592, 159] width 537 height 82
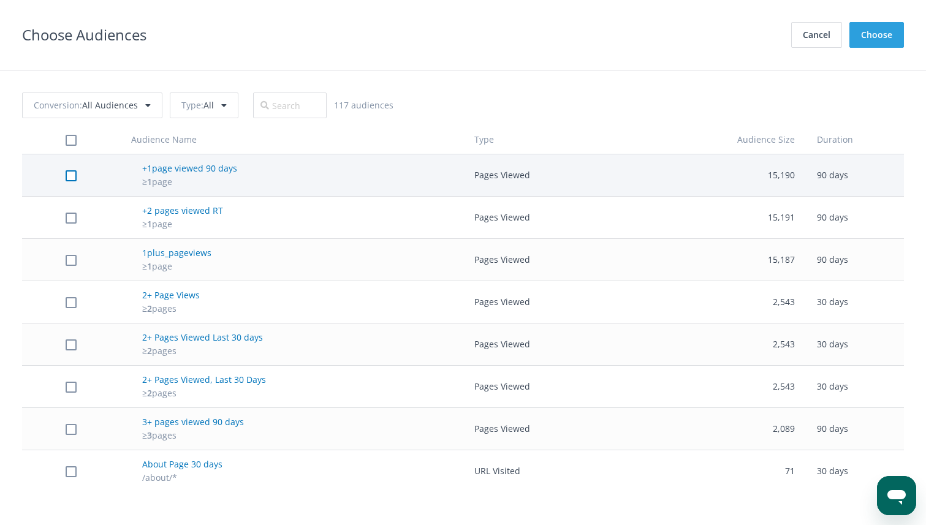
click at [69, 175] on label at bounding box center [71, 175] width 11 height 13
checkbox input "true"
click at [871, 42] on button "Choose" at bounding box center [877, 35] width 55 height 26
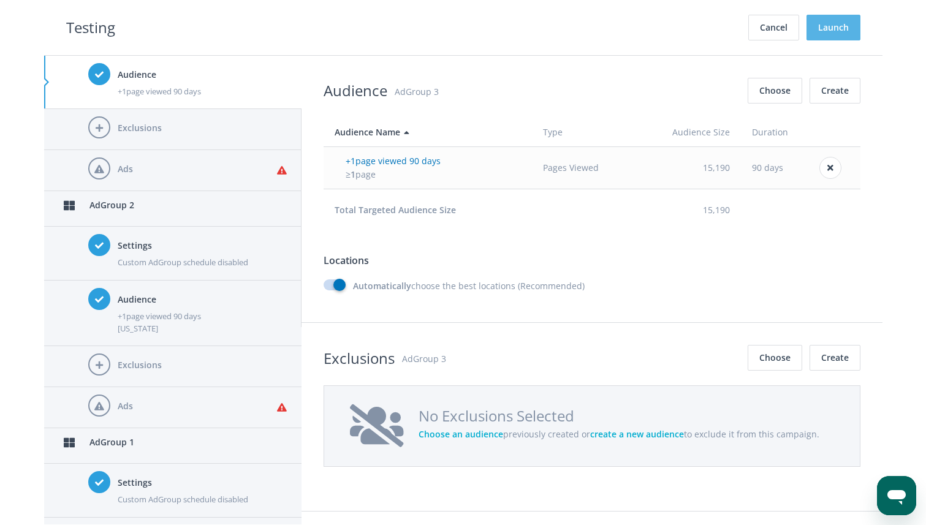
click at [823, 37] on button "Launch" at bounding box center [834, 28] width 54 height 26
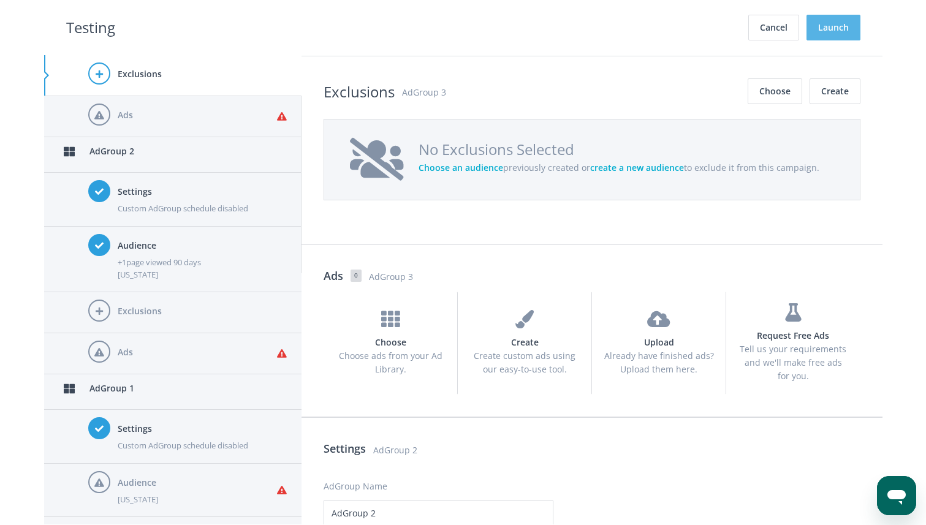
scroll to position [1158, 0]
click at [767, 86] on button "Choose" at bounding box center [775, 90] width 55 height 26
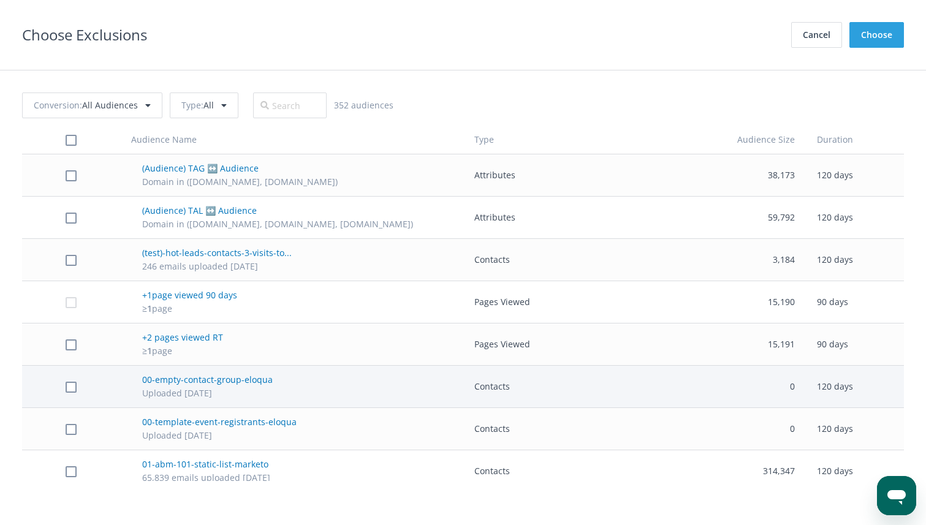
click at [75, 377] on td at bounding box center [71, 387] width 98 height 42
checkbox input "true"
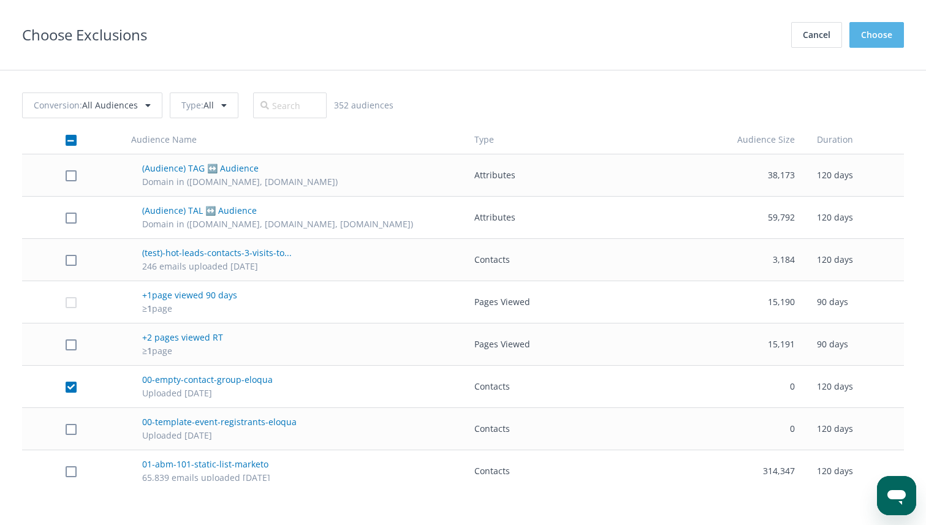
click at [869, 47] on button "Choose" at bounding box center [877, 35] width 55 height 26
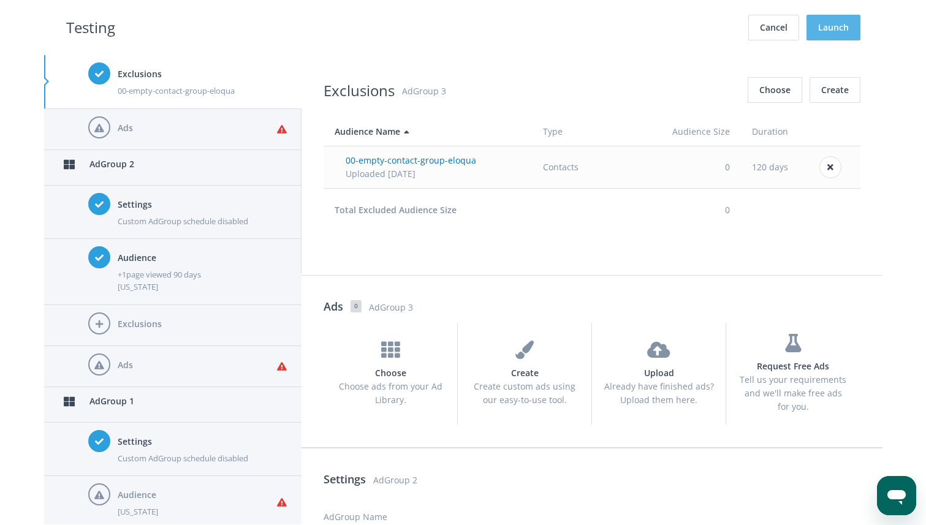
click at [838, 32] on button "Launch" at bounding box center [834, 28] width 54 height 26
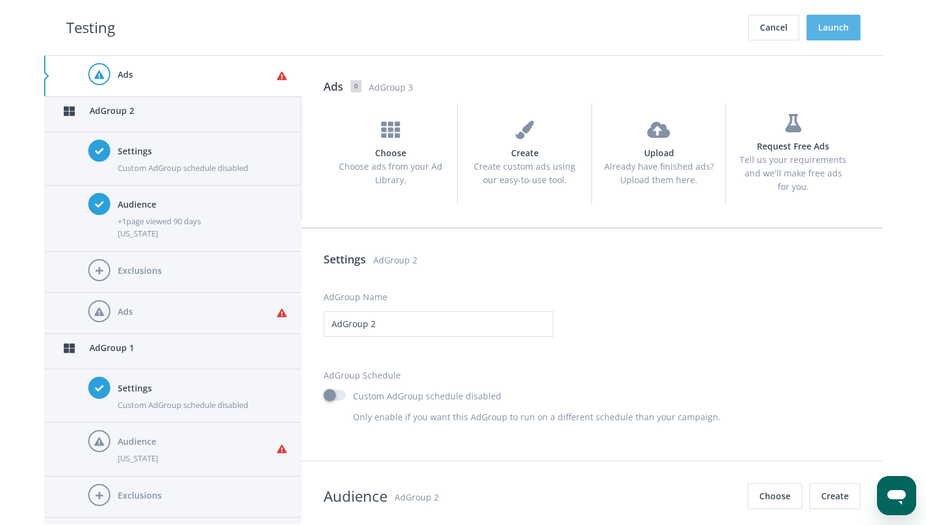
scroll to position [1378, 0]
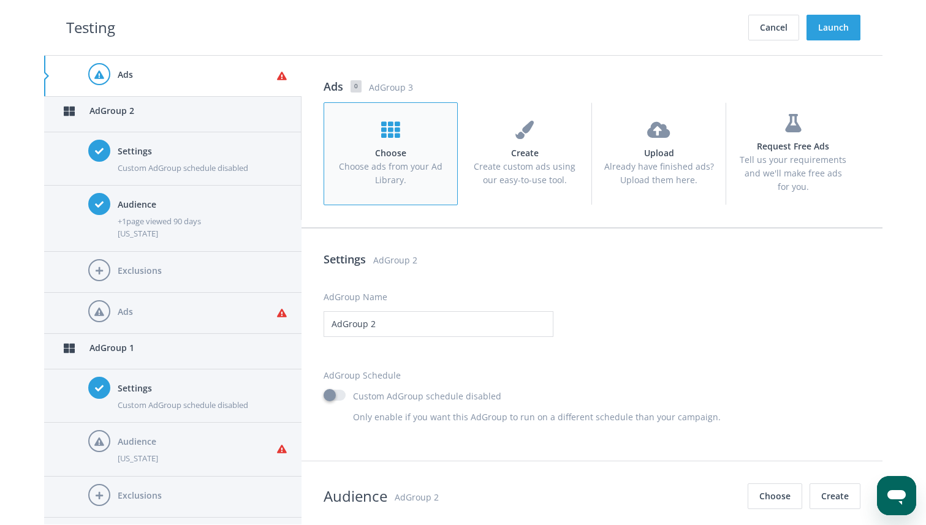
click at [375, 161] on span "Choose ads from your Ad Library." at bounding box center [391, 173] width 104 height 25
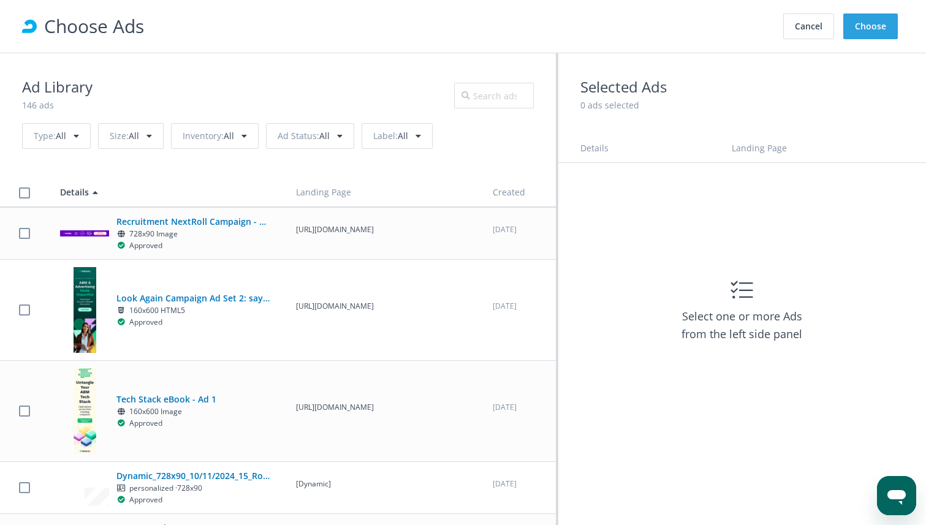
scroll to position [0, 0]
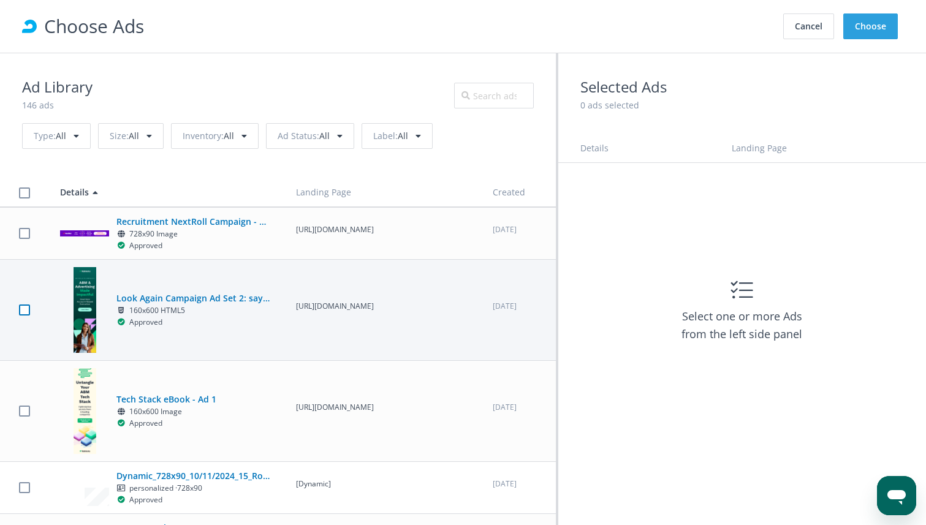
click at [23, 315] on label at bounding box center [24, 310] width 11 height 12
checkbox input "true"
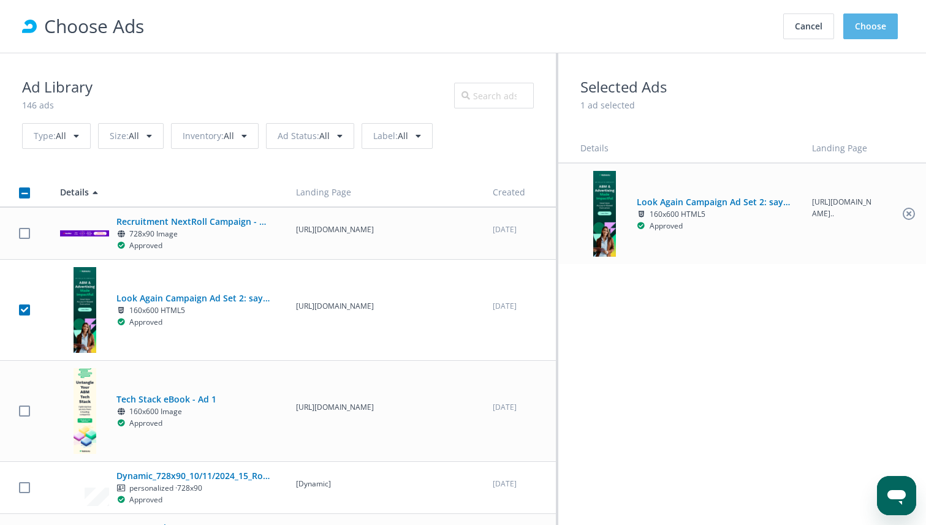
click at [871, 29] on button "Choose" at bounding box center [871, 26] width 55 height 26
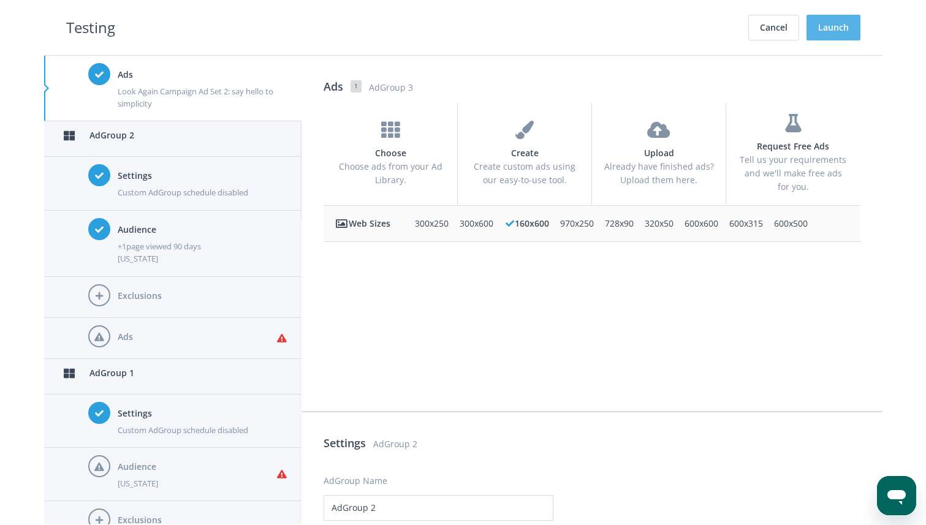
click at [841, 32] on button "Launch" at bounding box center [834, 28] width 54 height 26
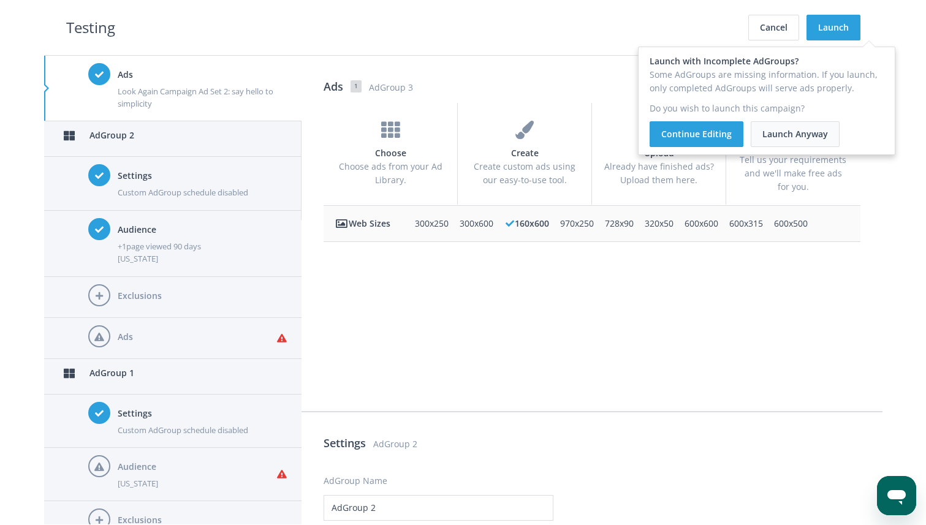
click at [788, 137] on button "Launch Anyway" at bounding box center [795, 134] width 89 height 26
